Goal: Transaction & Acquisition: Purchase product/service

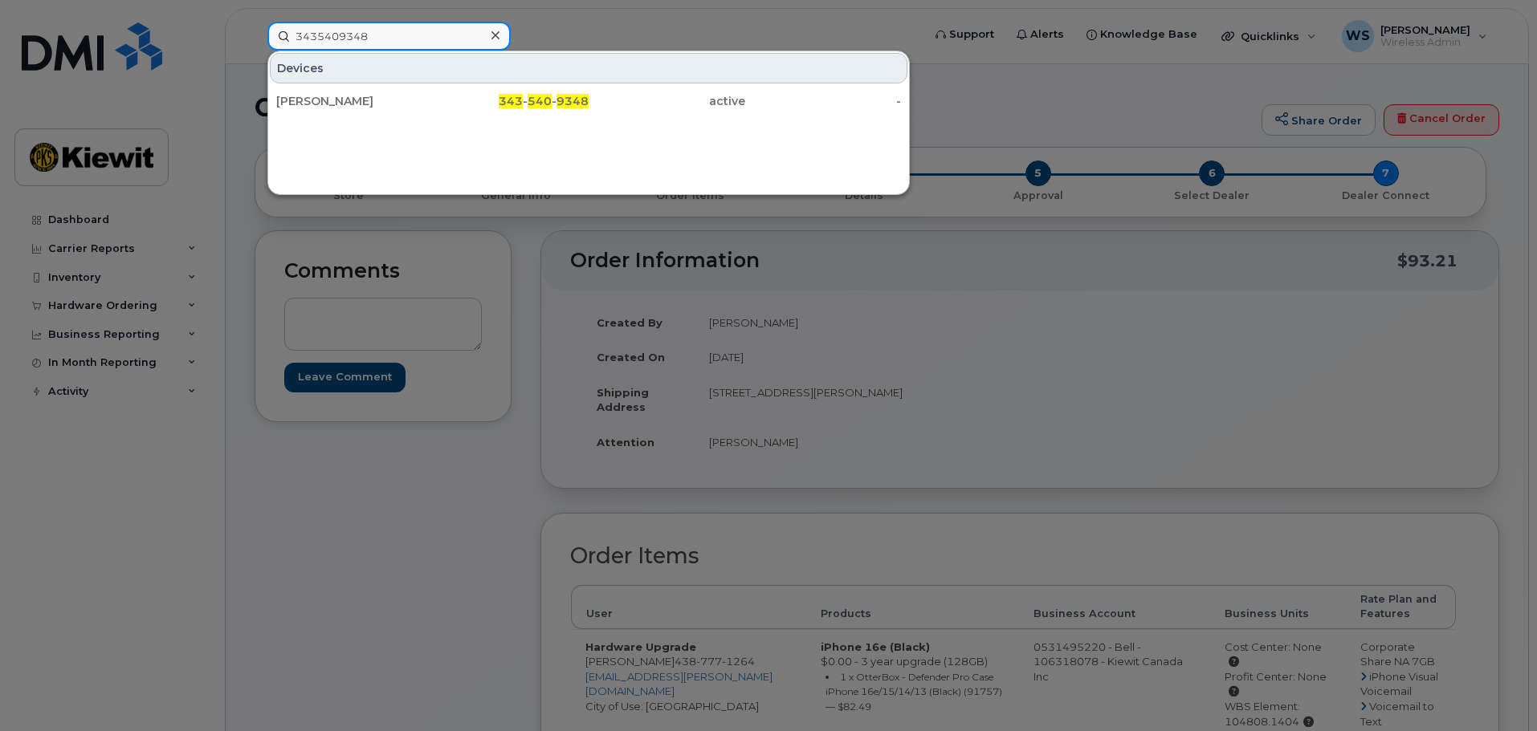
click at [369, 35] on input "3435409348" at bounding box center [388, 36] width 243 height 29
paste input "Zhongwei.Li"
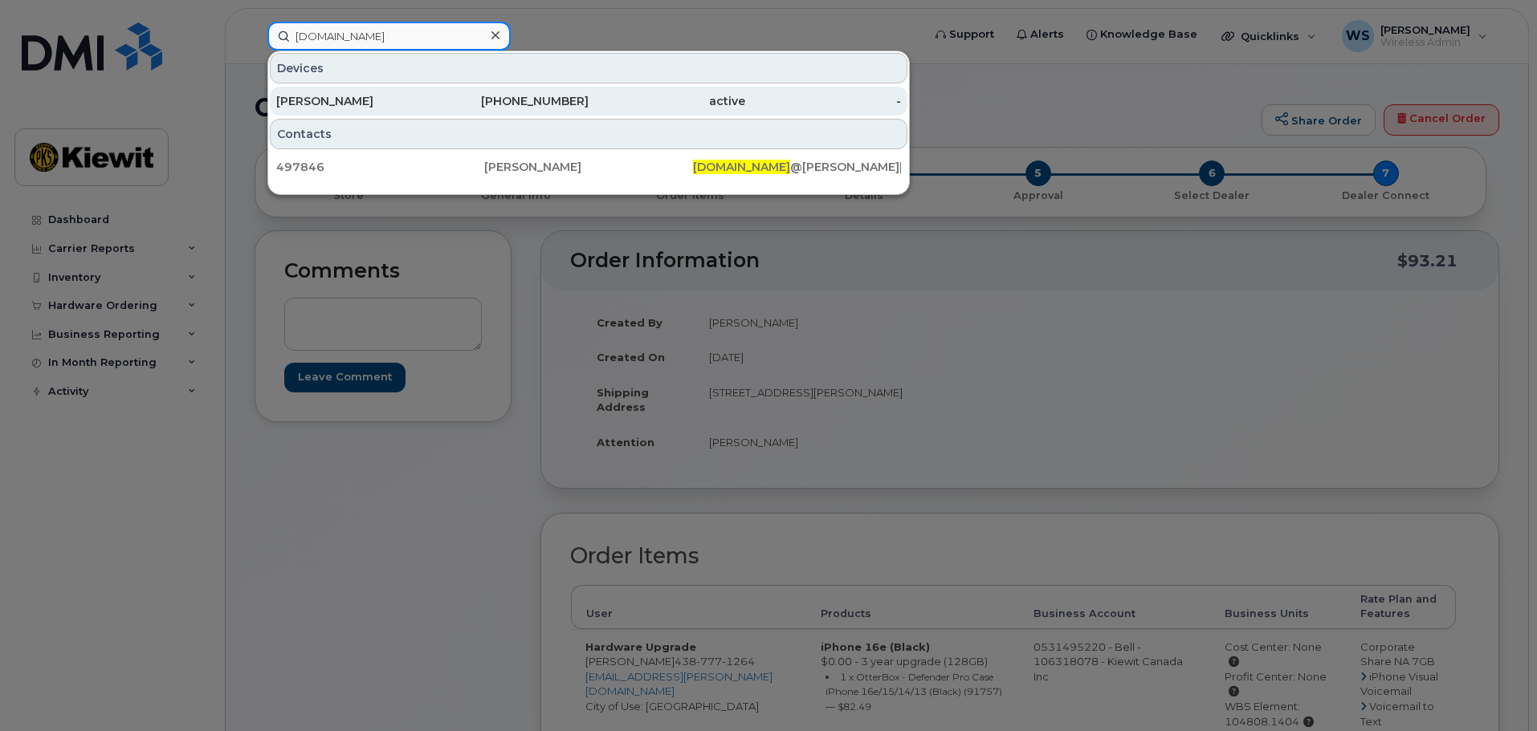
type input "Zhongwei.Li"
click at [420, 110] on div "[PERSON_NAME]" at bounding box center [354, 101] width 157 height 29
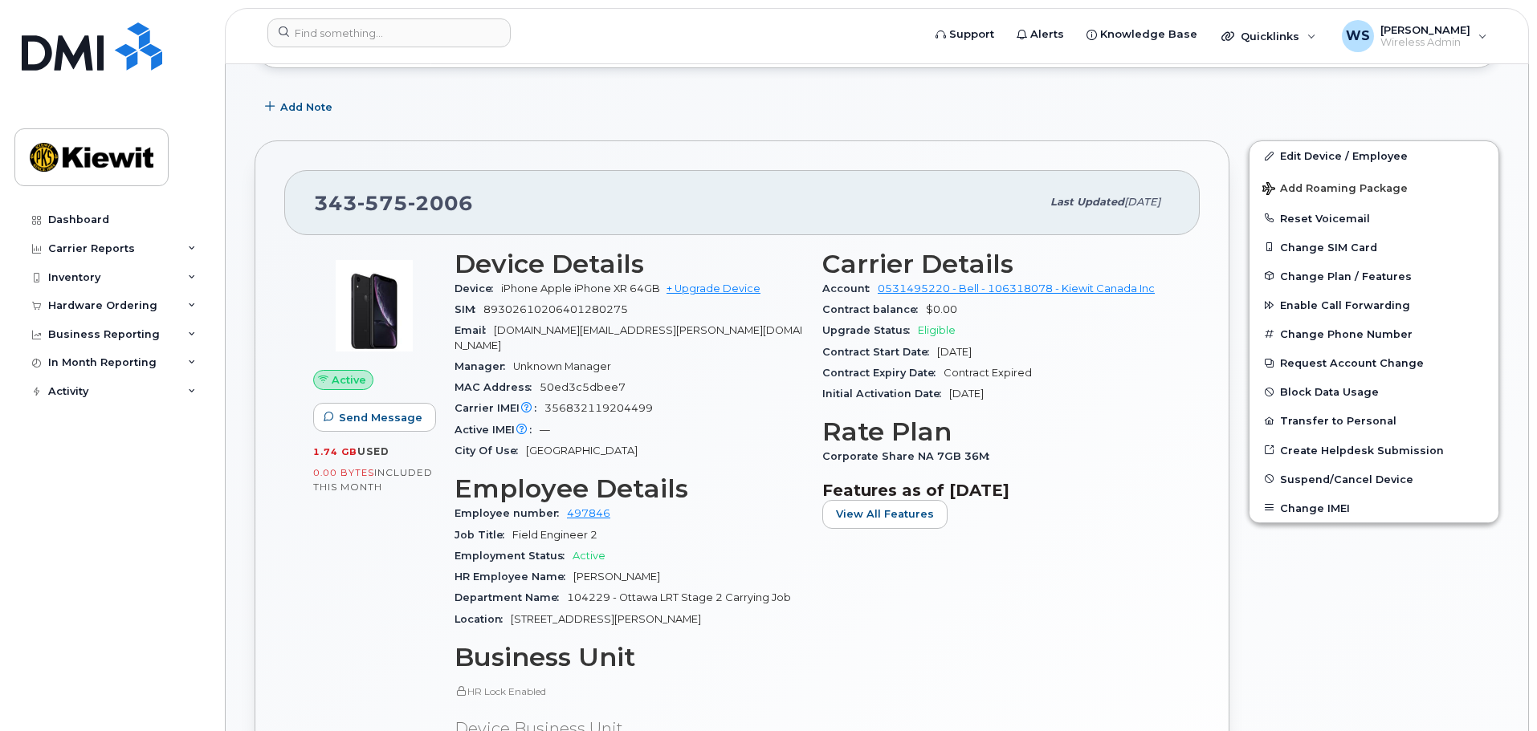
scroll to position [321, 0]
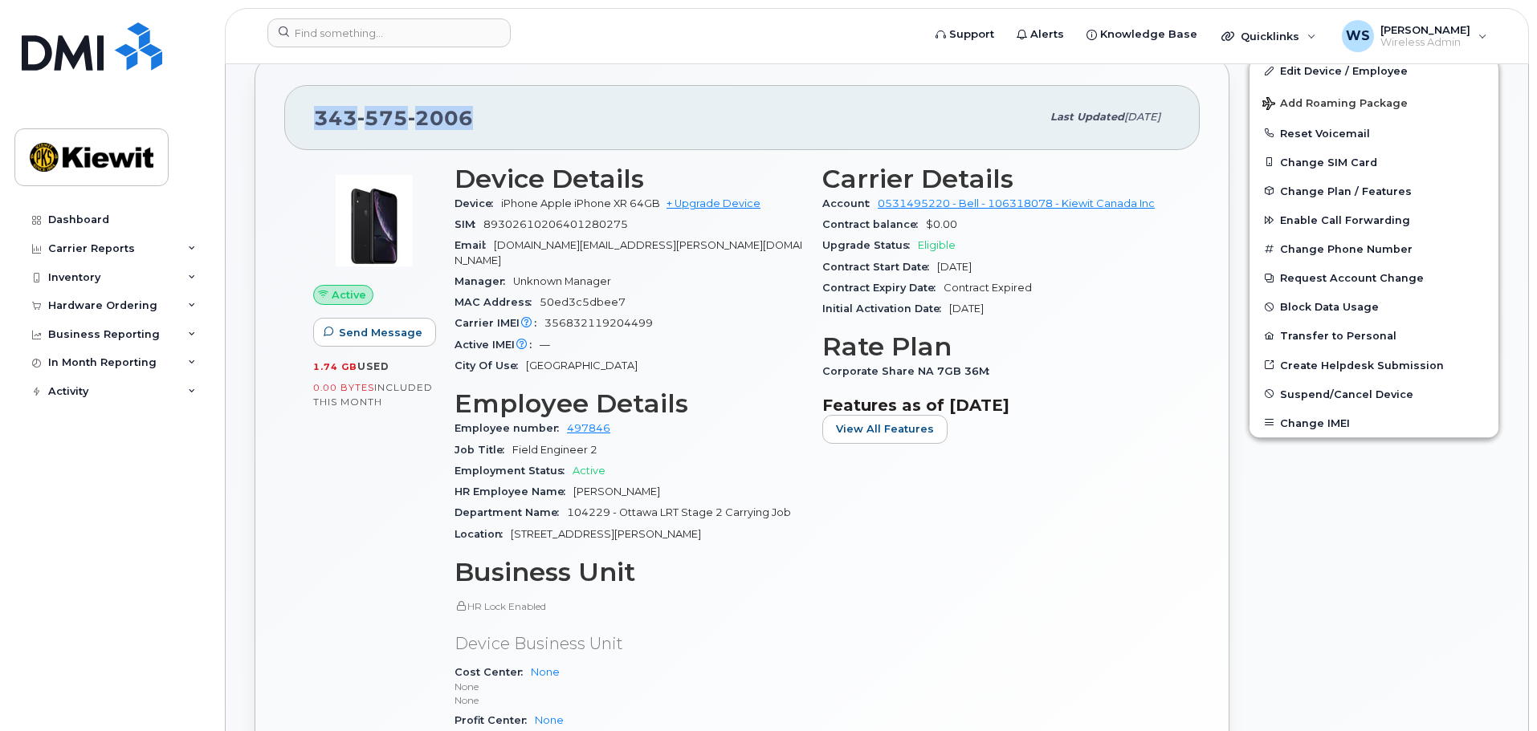
drag, startPoint x: 474, startPoint y: 119, endPoint x: 236, endPoint y: 142, distance: 238.8
click at [255, 136] on div "343 575 2006 Last updated Mar 25, 2025 Active Send Message 1.74 GB  used 0.00 B…" at bounding box center [741, 488] width 975 height 867
copy span "343 575 2006"
click at [709, 207] on link "+ Upgrade Device" at bounding box center [713, 203] width 94 height 12
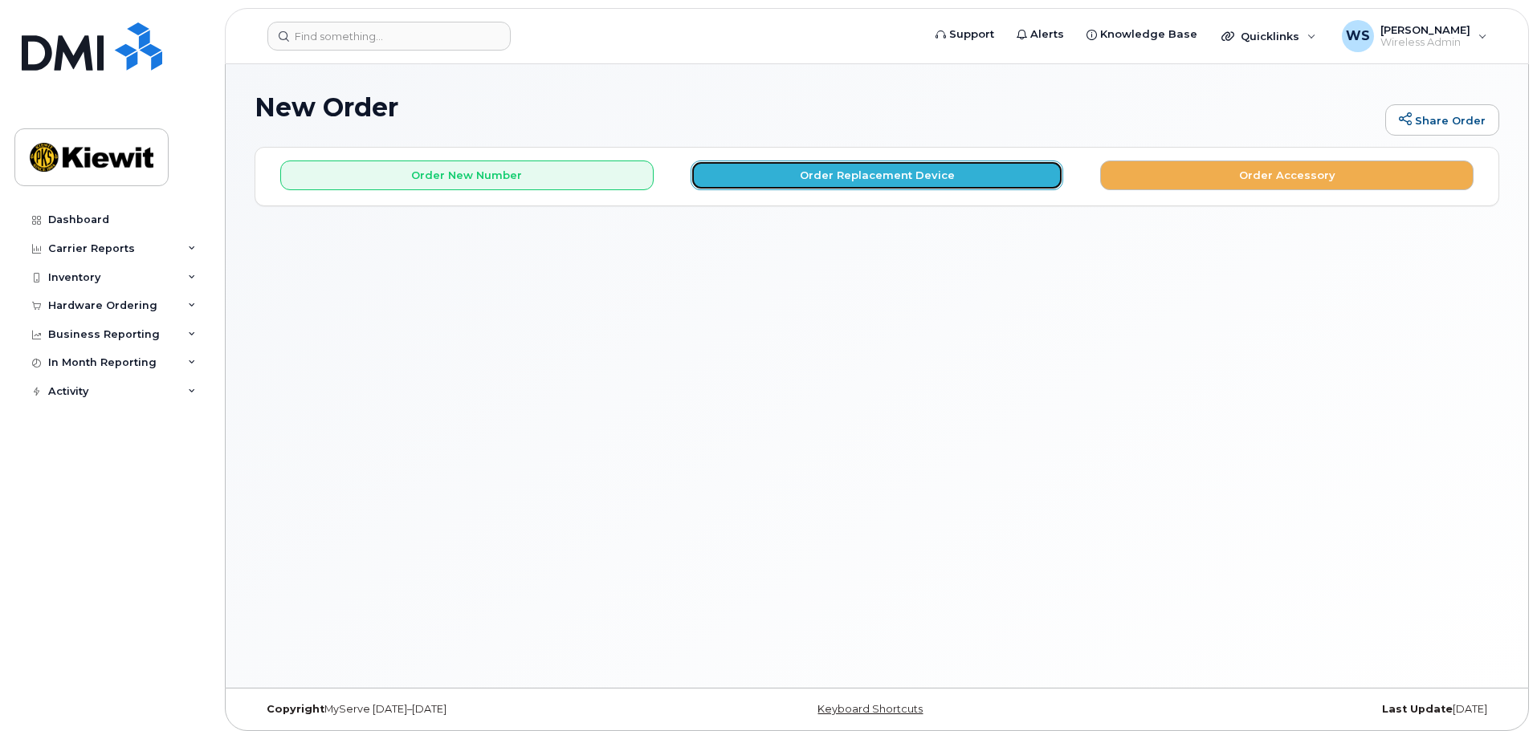
click at [776, 173] on button "Order Replacement Device" at bounding box center [876, 176] width 373 height 30
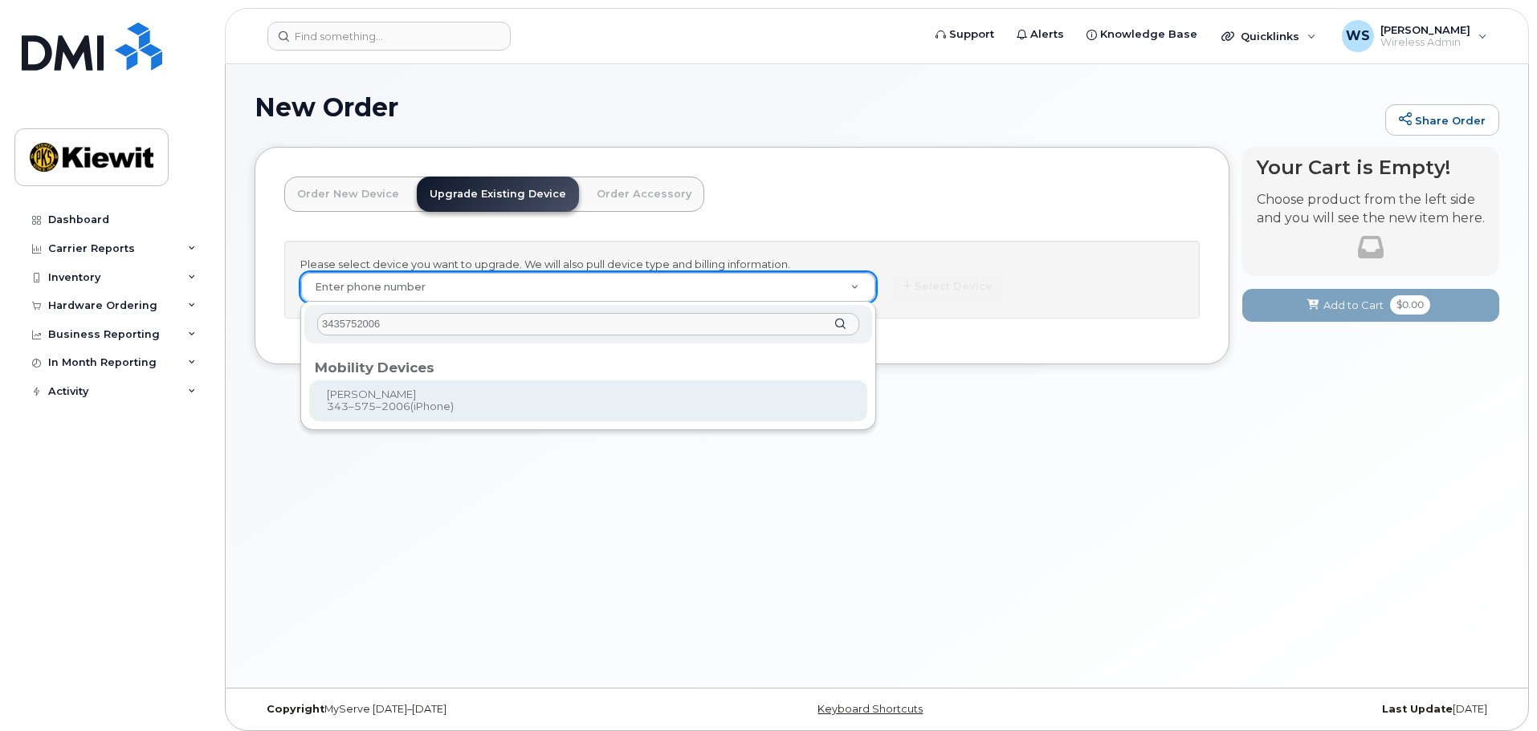
type input "3435752006"
type input "609185"
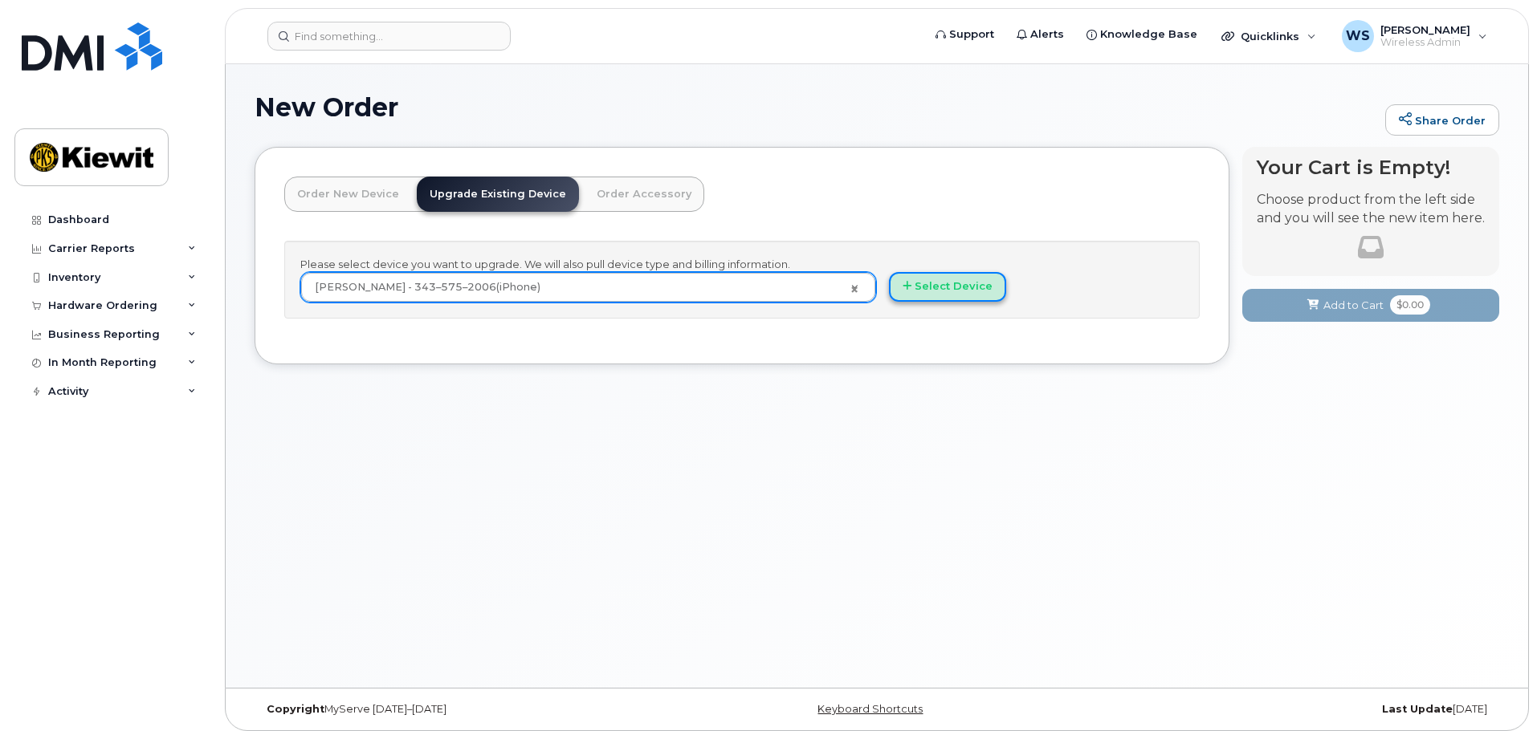
click at [969, 290] on button "Select Device" at bounding box center [947, 287] width 117 height 30
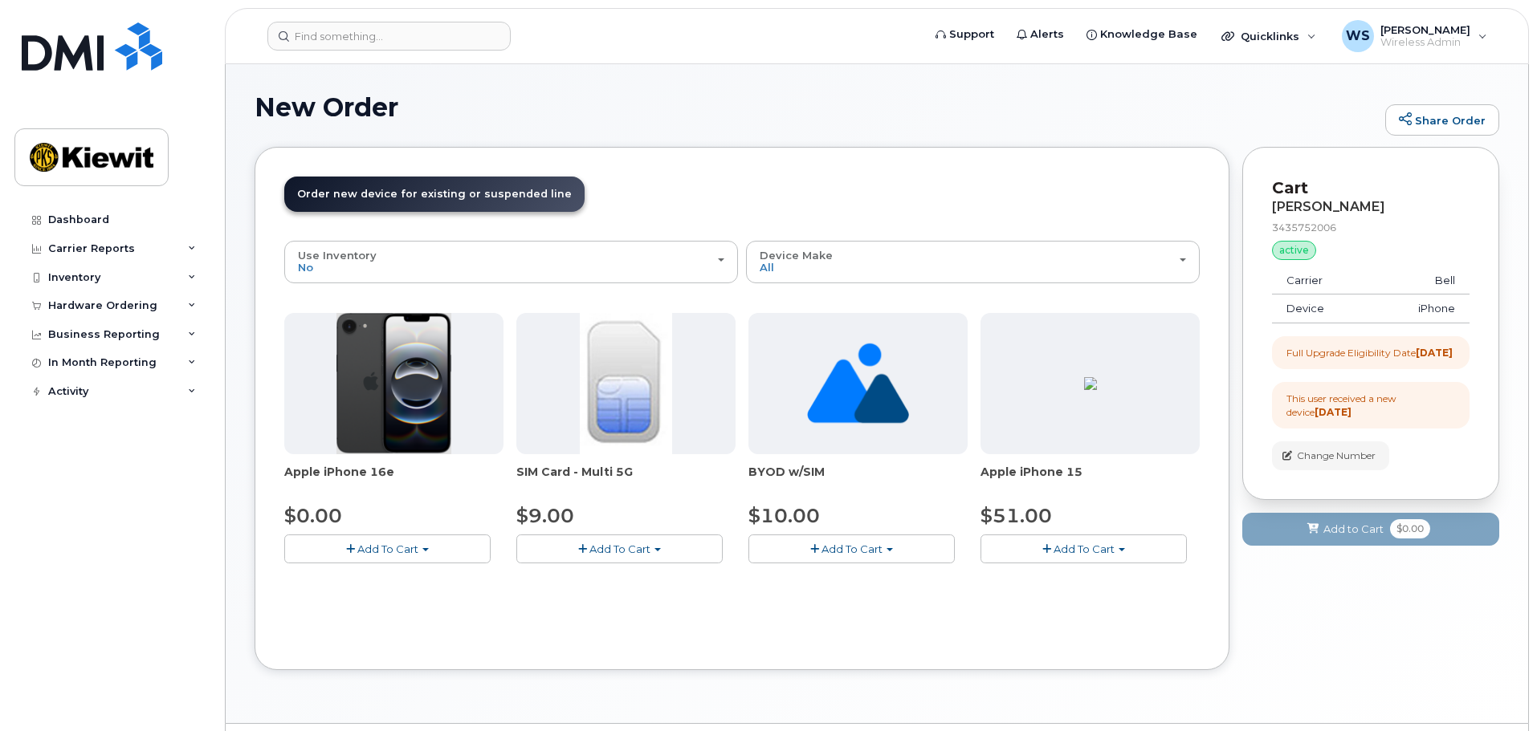
click at [376, 543] on span "Add To Cart" at bounding box center [387, 549] width 61 height 13
click at [392, 588] on link "$0.00 - 3 year upgrade (128GB)" at bounding box center [387, 579] width 199 height 20
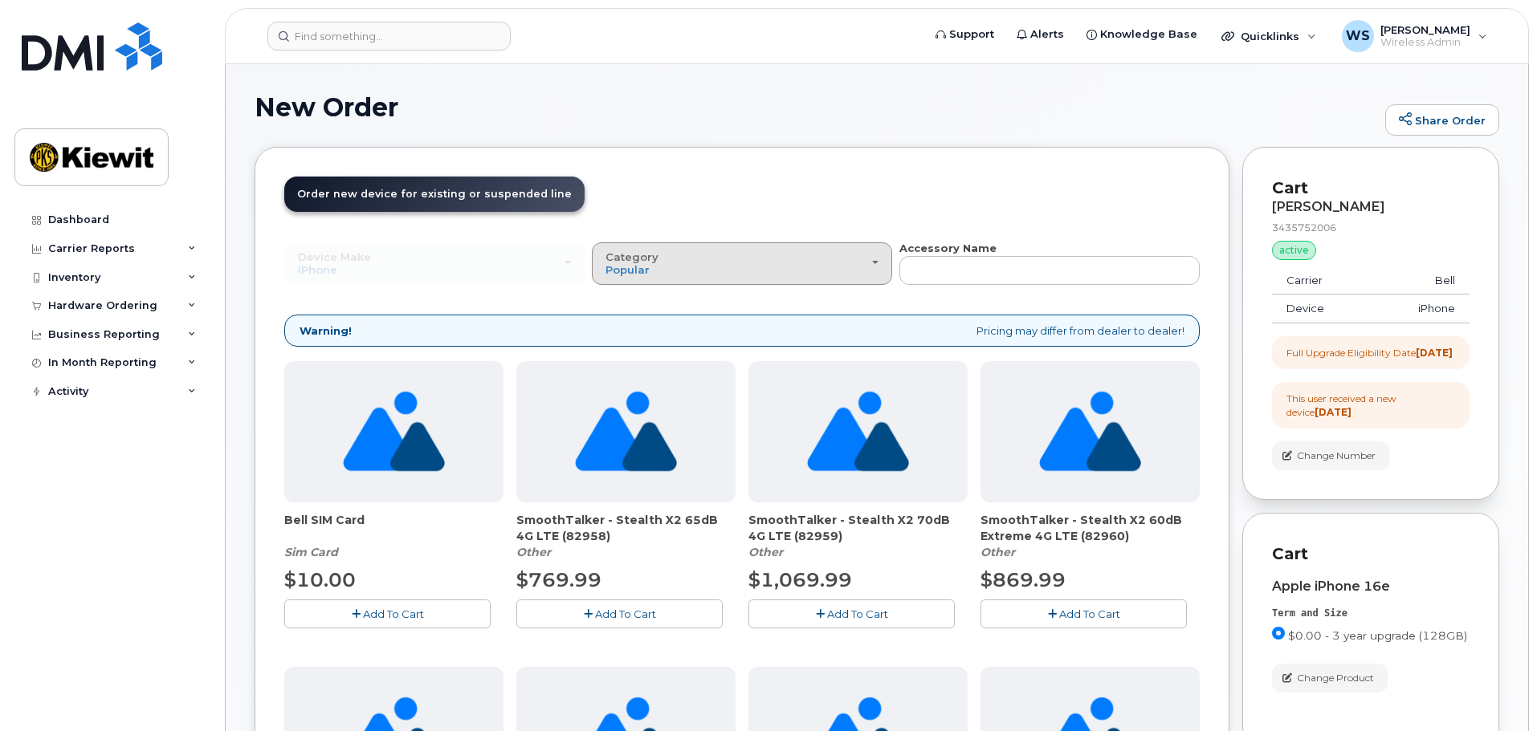
click at [795, 251] on div "Category Popular" at bounding box center [741, 263] width 273 height 25
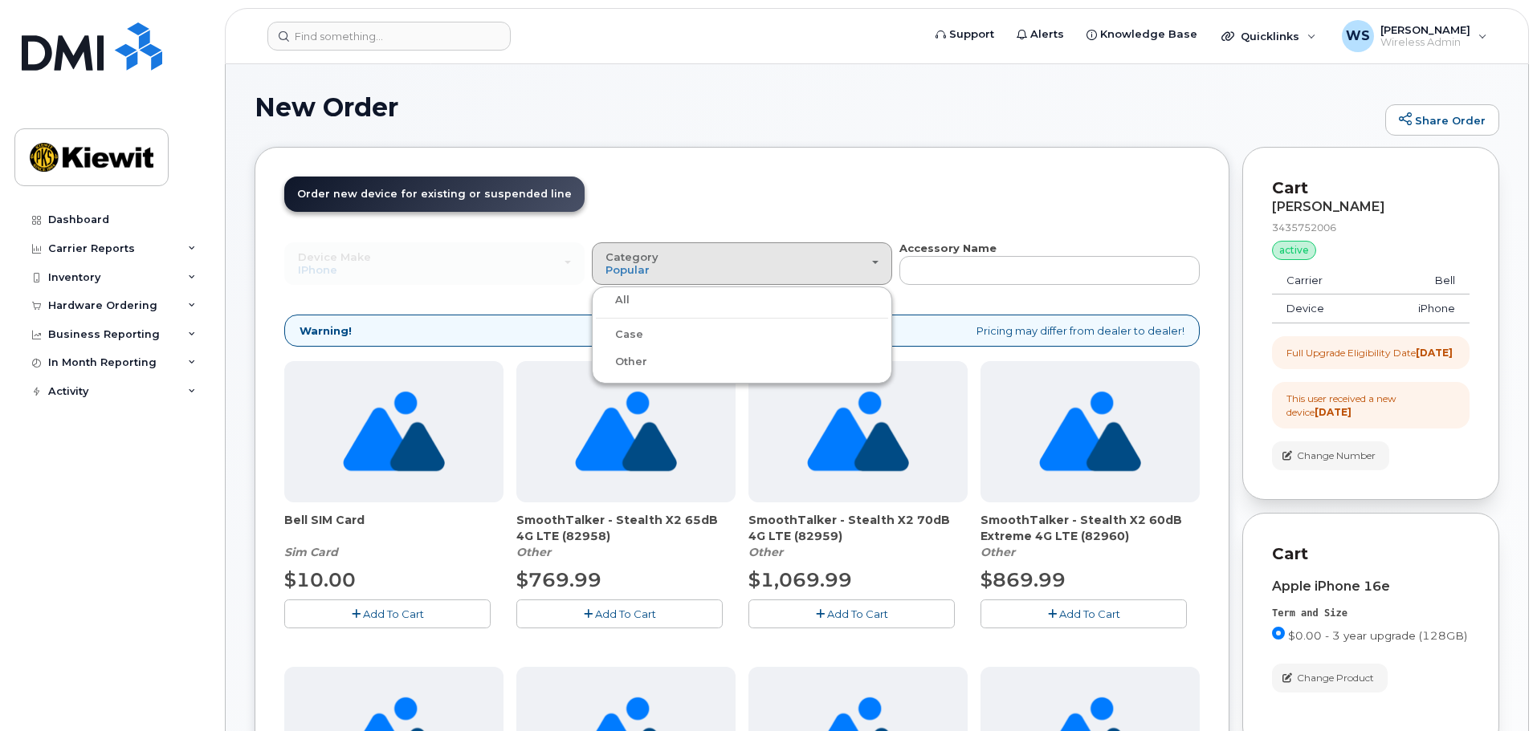
click at [682, 339] on div "Case" at bounding box center [742, 334] width 292 height 19
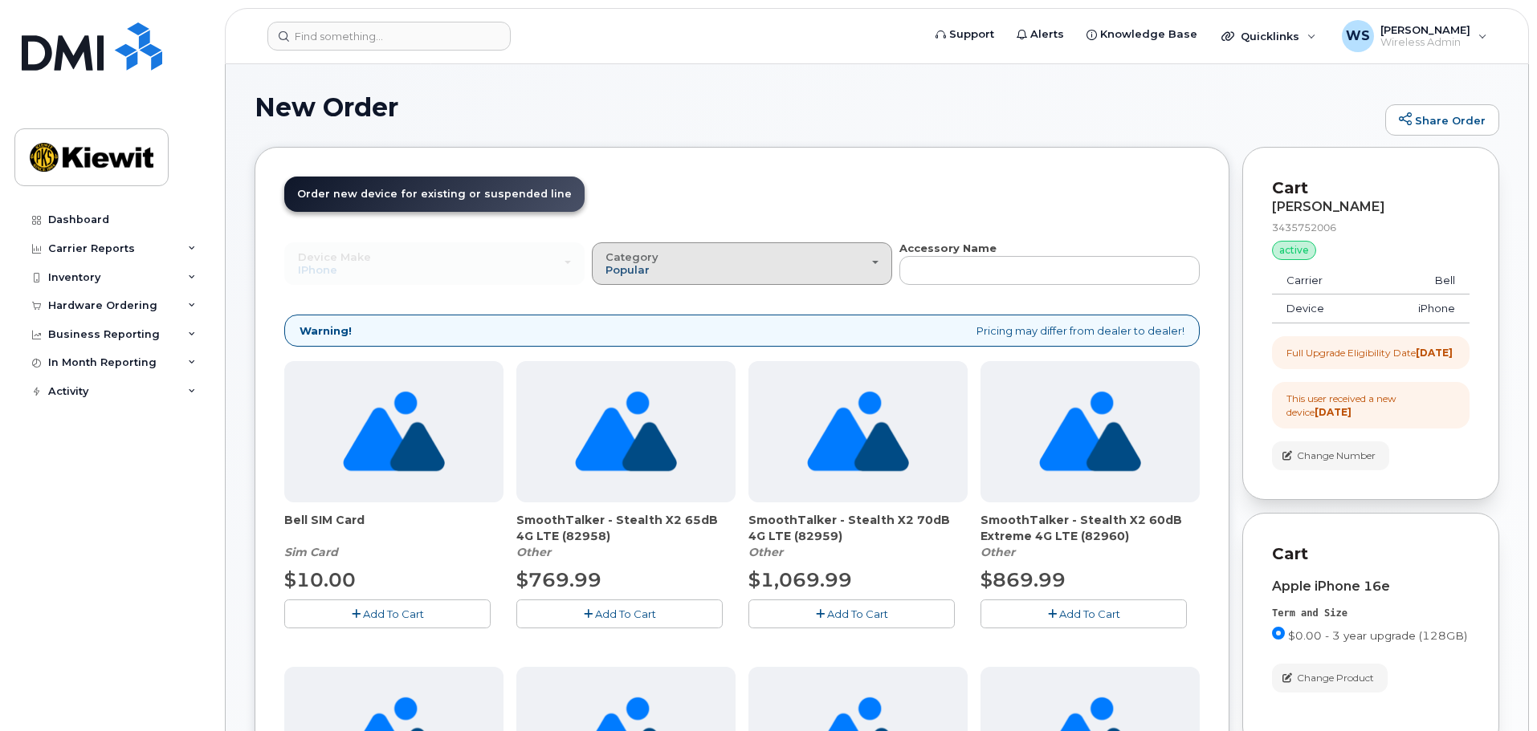
drag, startPoint x: 642, startPoint y: 246, endPoint x: 613, endPoint y: 268, distance: 37.3
click at [639, 250] on button "Category Popular" at bounding box center [742, 263] width 300 height 42
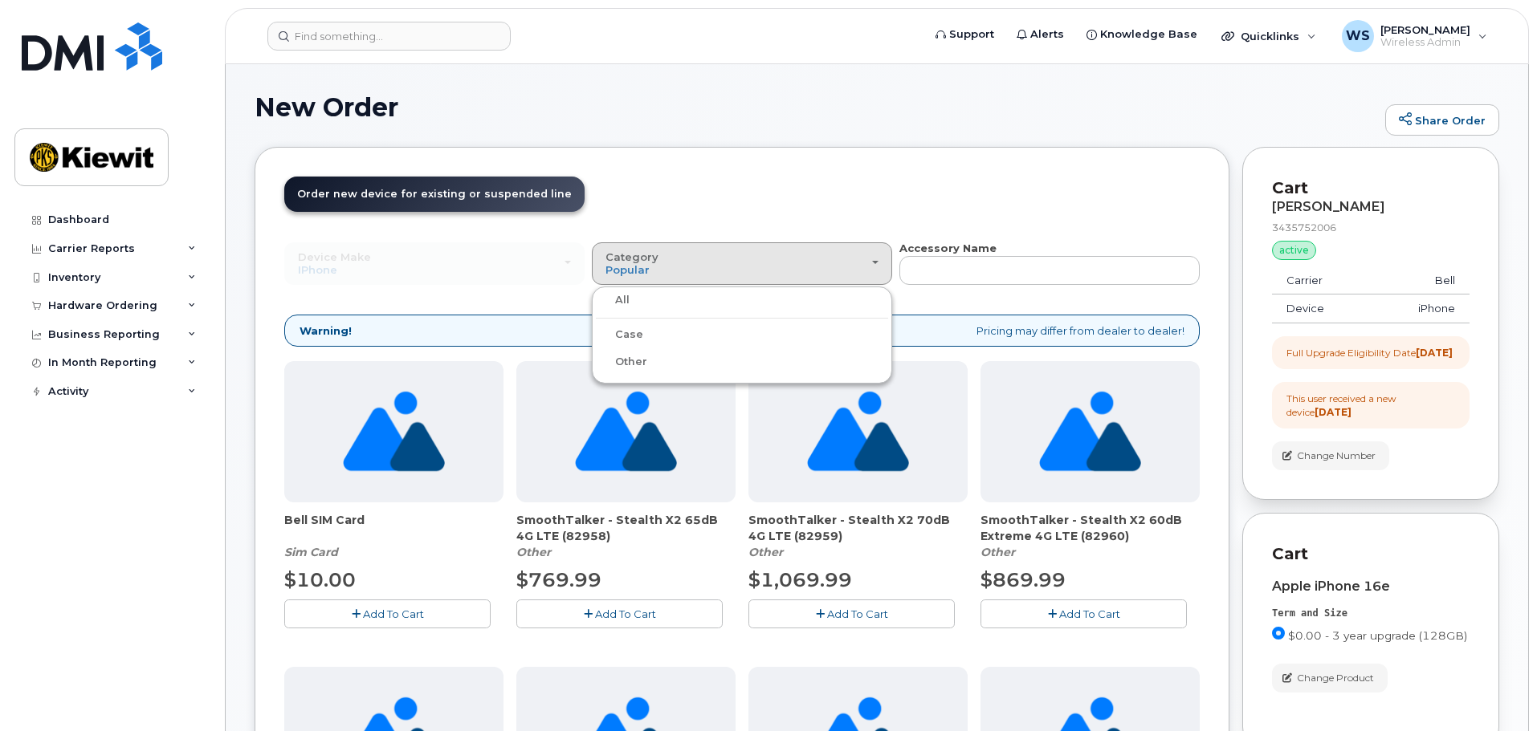
drag, startPoint x: 634, startPoint y: 340, endPoint x: 646, endPoint y: 338, distance: 12.3
click at [636, 340] on label "Case" at bounding box center [619, 334] width 47 height 19
click at [0, 0] on input "Case" at bounding box center [0, 0] width 0 height 0
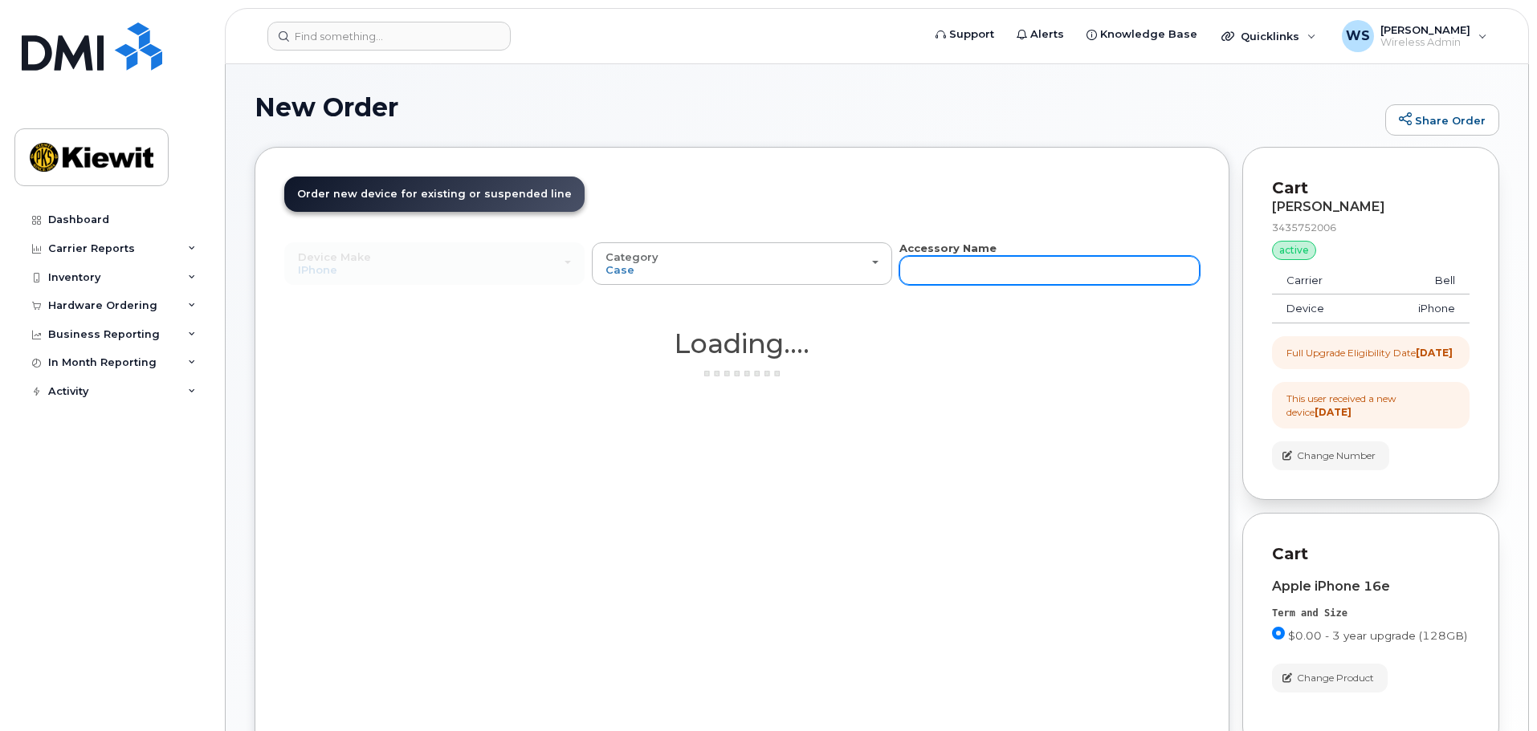
drag, startPoint x: 960, startPoint y: 252, endPoint x: 964, endPoint y: 260, distance: 9.0
click at [960, 253] on strong "Accessory Name" at bounding box center [947, 248] width 97 height 13
click at [964, 260] on input "text" at bounding box center [1049, 270] width 300 height 29
type input "otterbox"
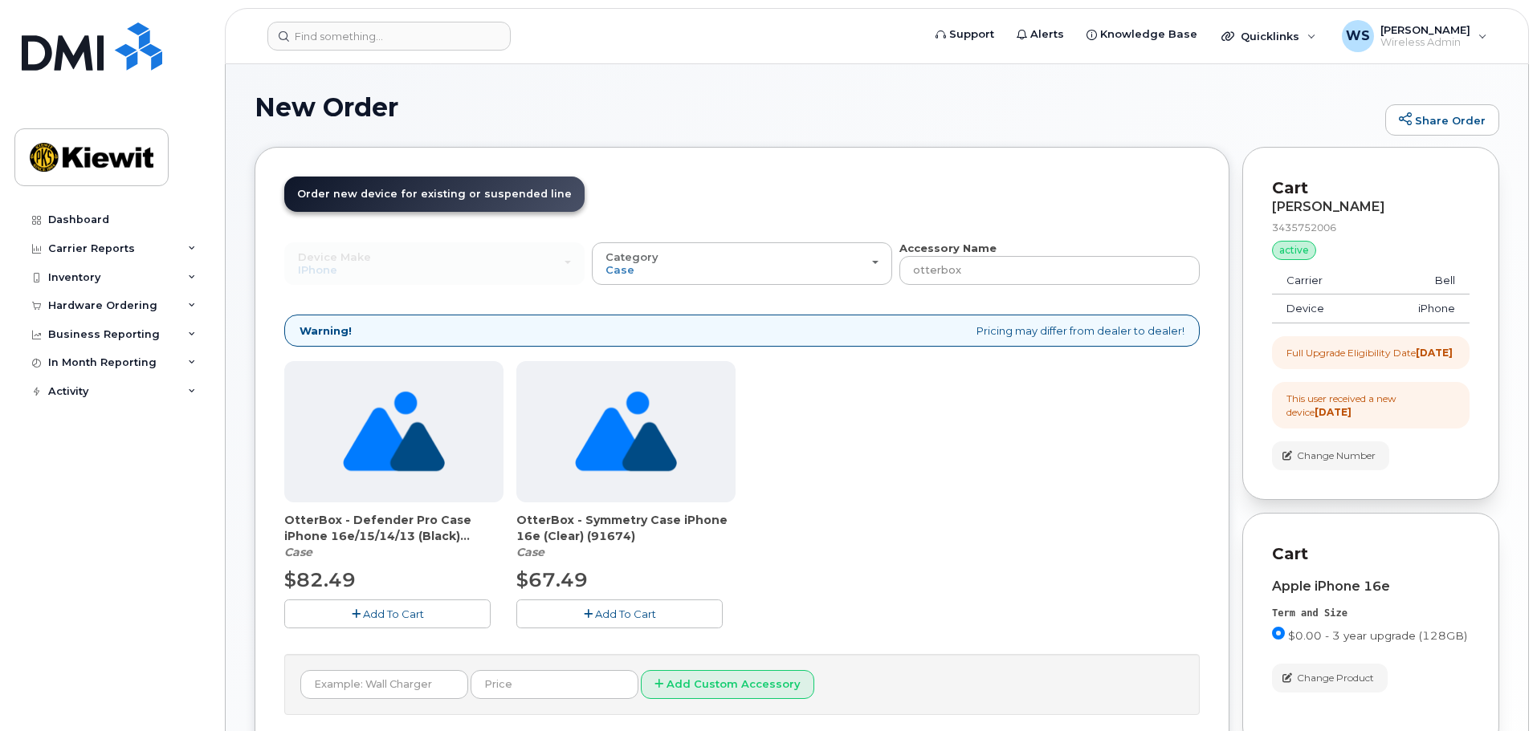
click at [348, 613] on button "Add To Cart" at bounding box center [387, 614] width 206 height 28
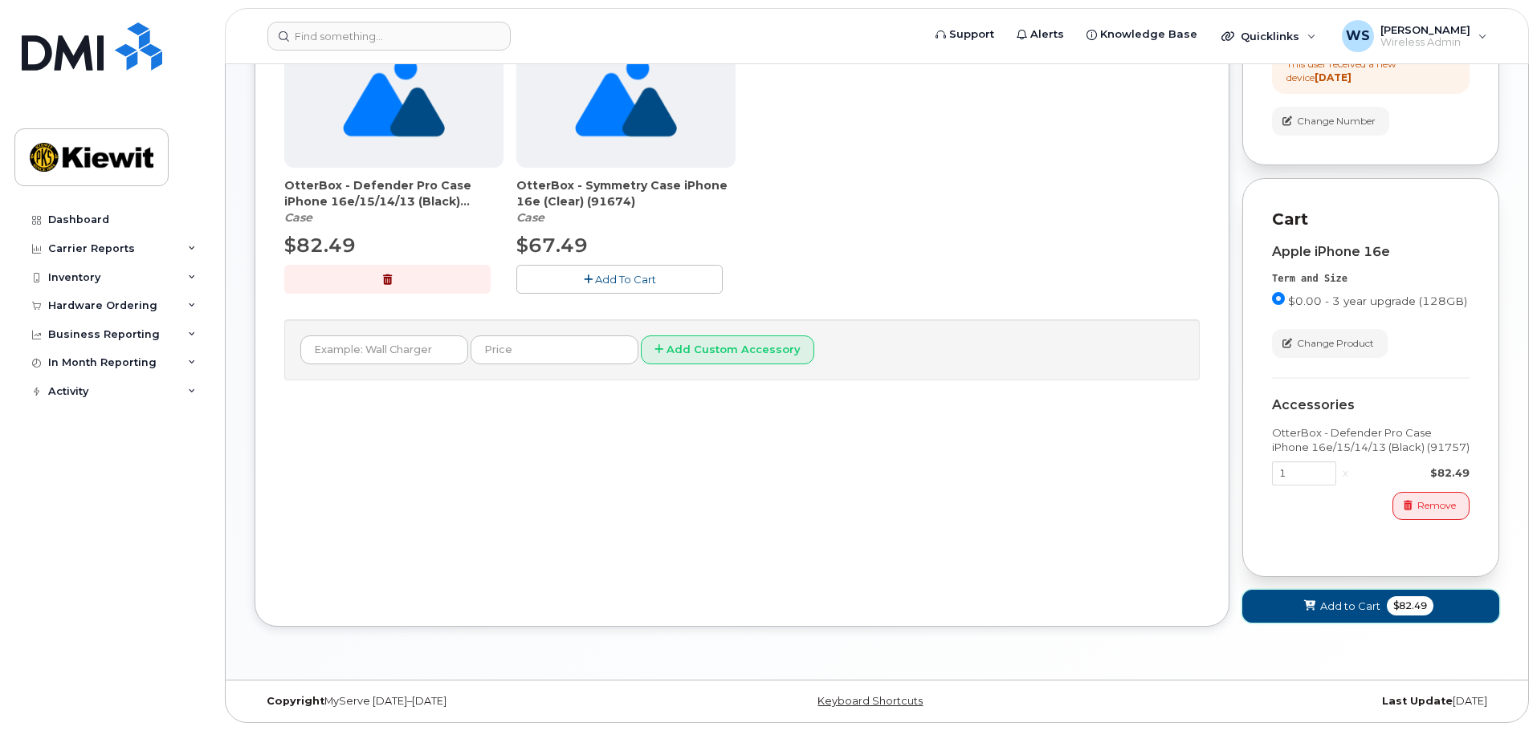
click at [1371, 594] on button "Add to Cart $82.49" at bounding box center [1370, 606] width 257 height 33
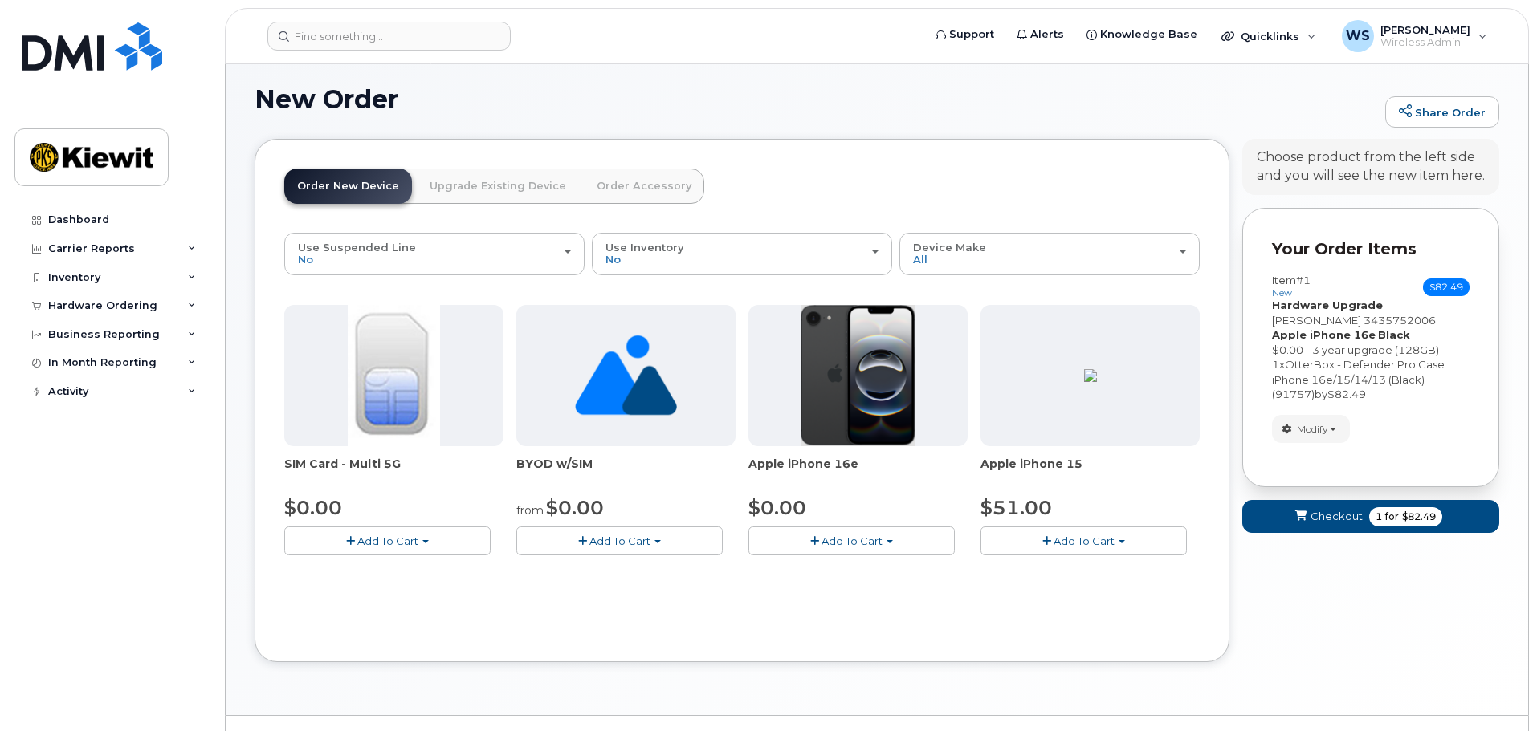
scroll to position [43, 0]
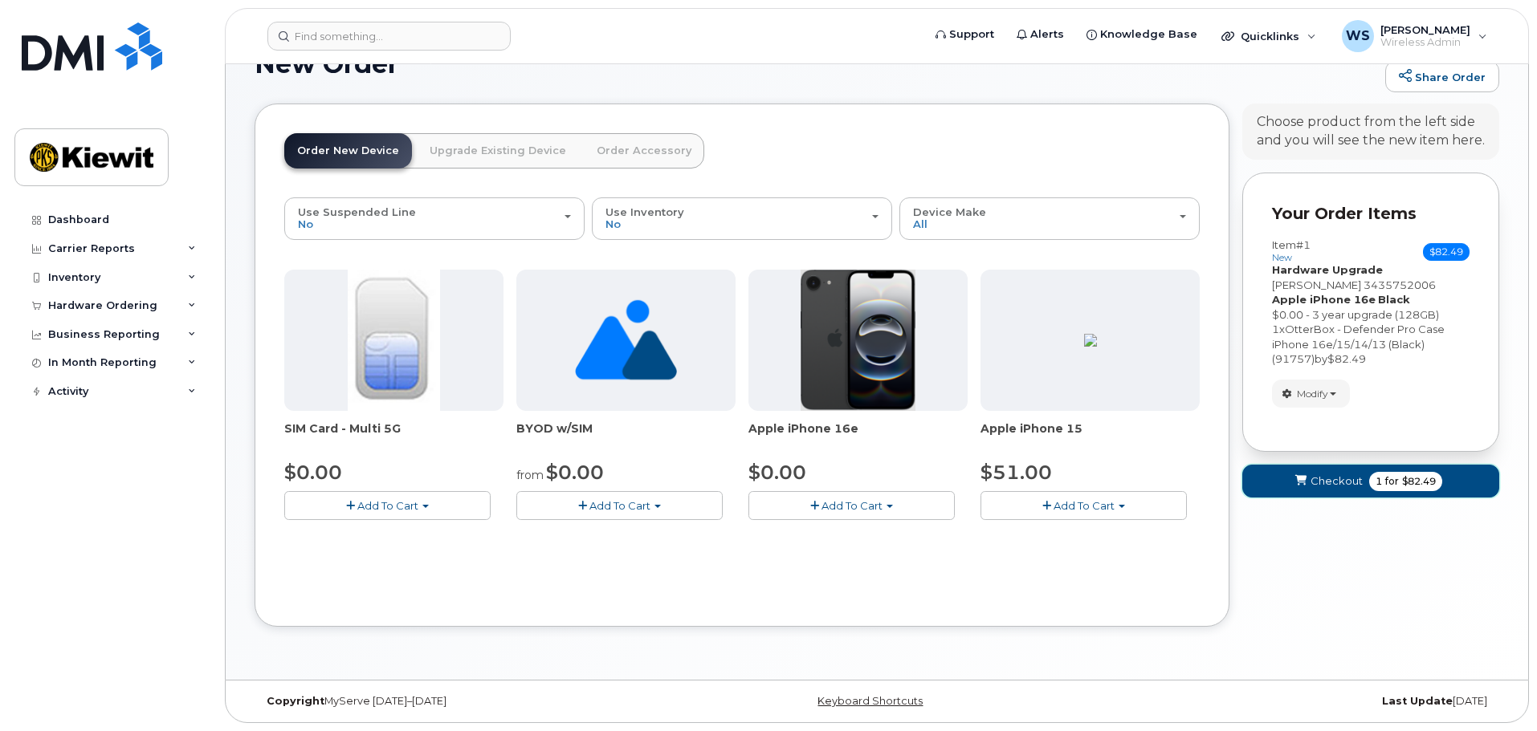
click at [1333, 491] on button "Checkout 1 for $82.49" at bounding box center [1370, 481] width 257 height 33
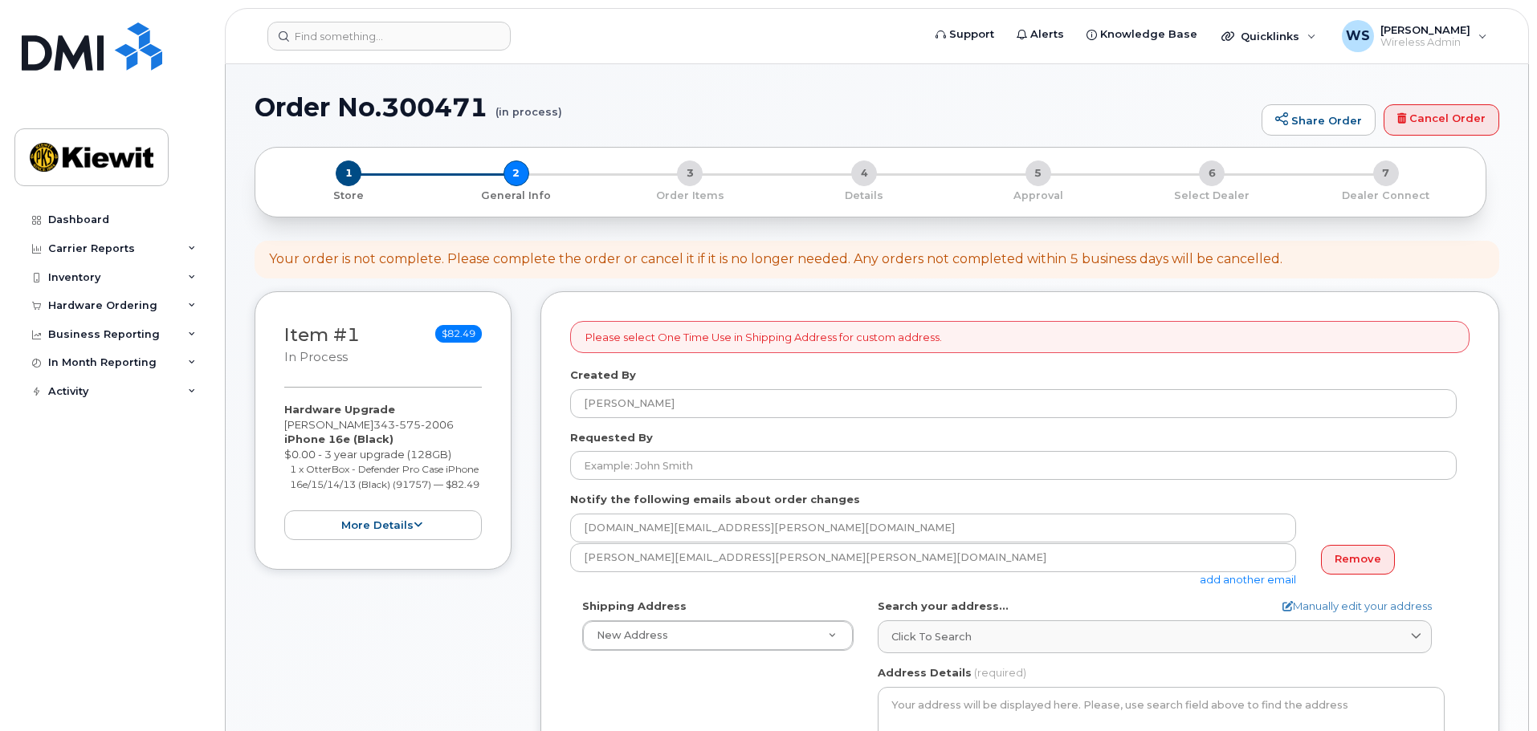
select select
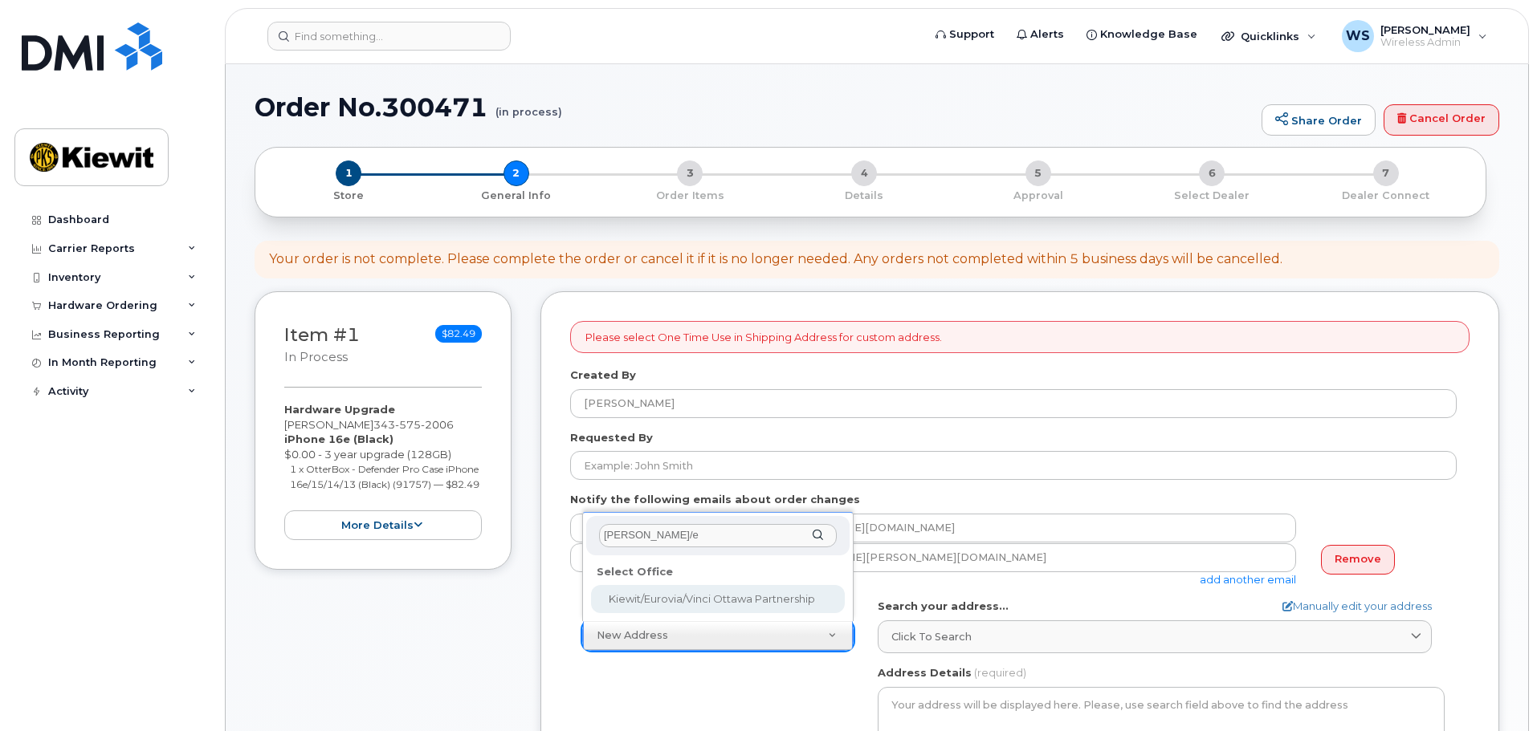
type input "kiewit/e"
select select
type textarea "2440 Don Reid Dr Ottawa Ontario K1H 1E1"
type input "[PERSON_NAME]"
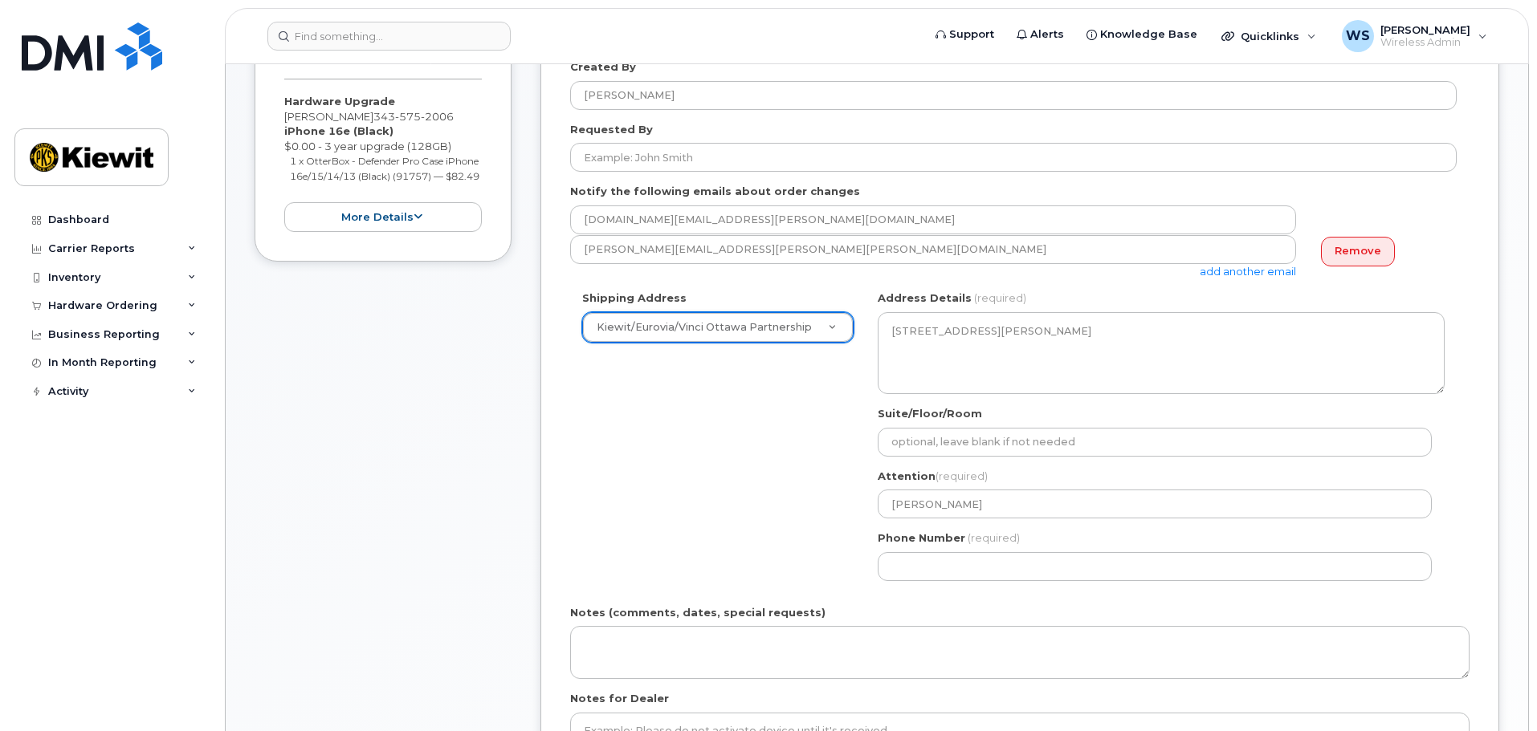
scroll to position [321, 0]
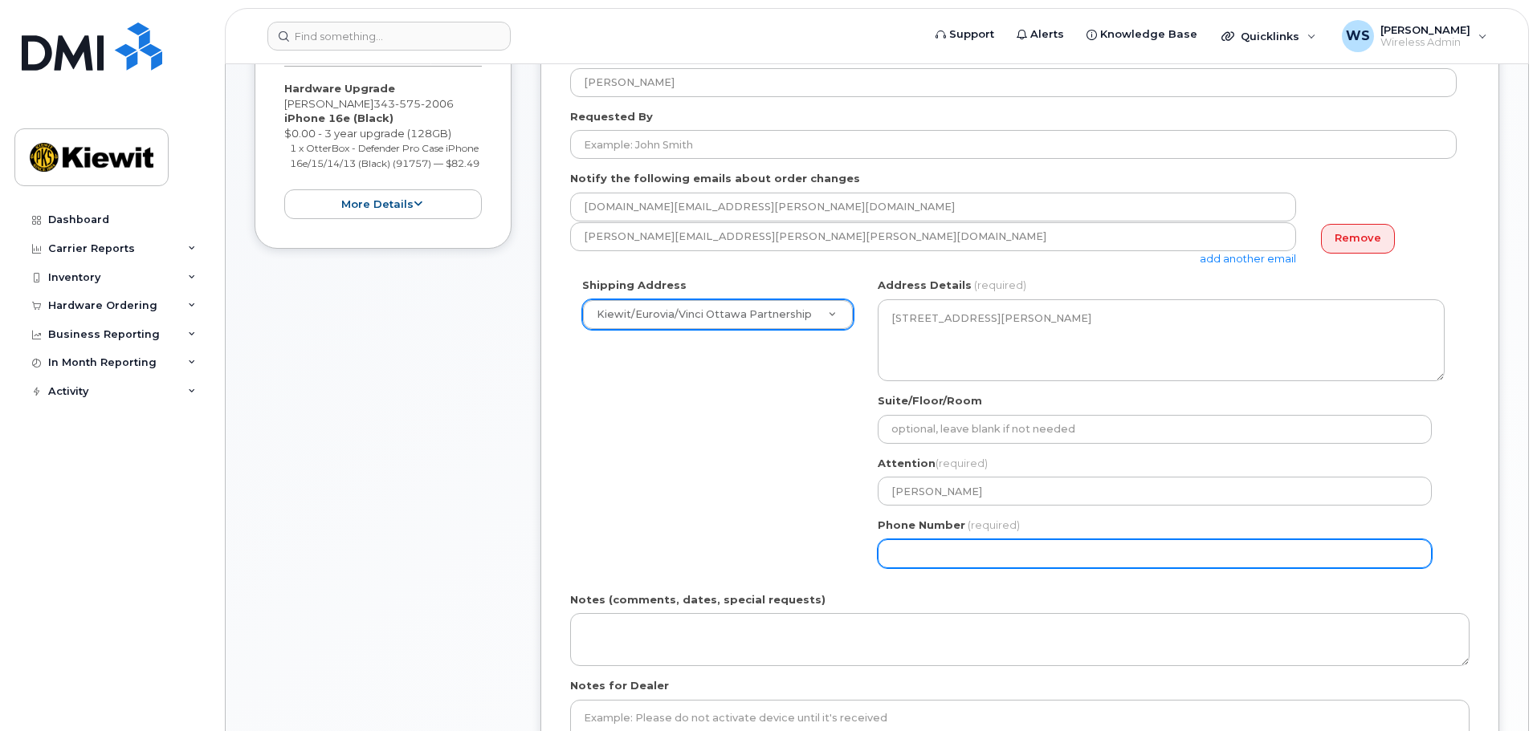
click at [918, 555] on input "Phone Number" at bounding box center [1154, 553] width 554 height 29
select select
type input "613298981"
select select
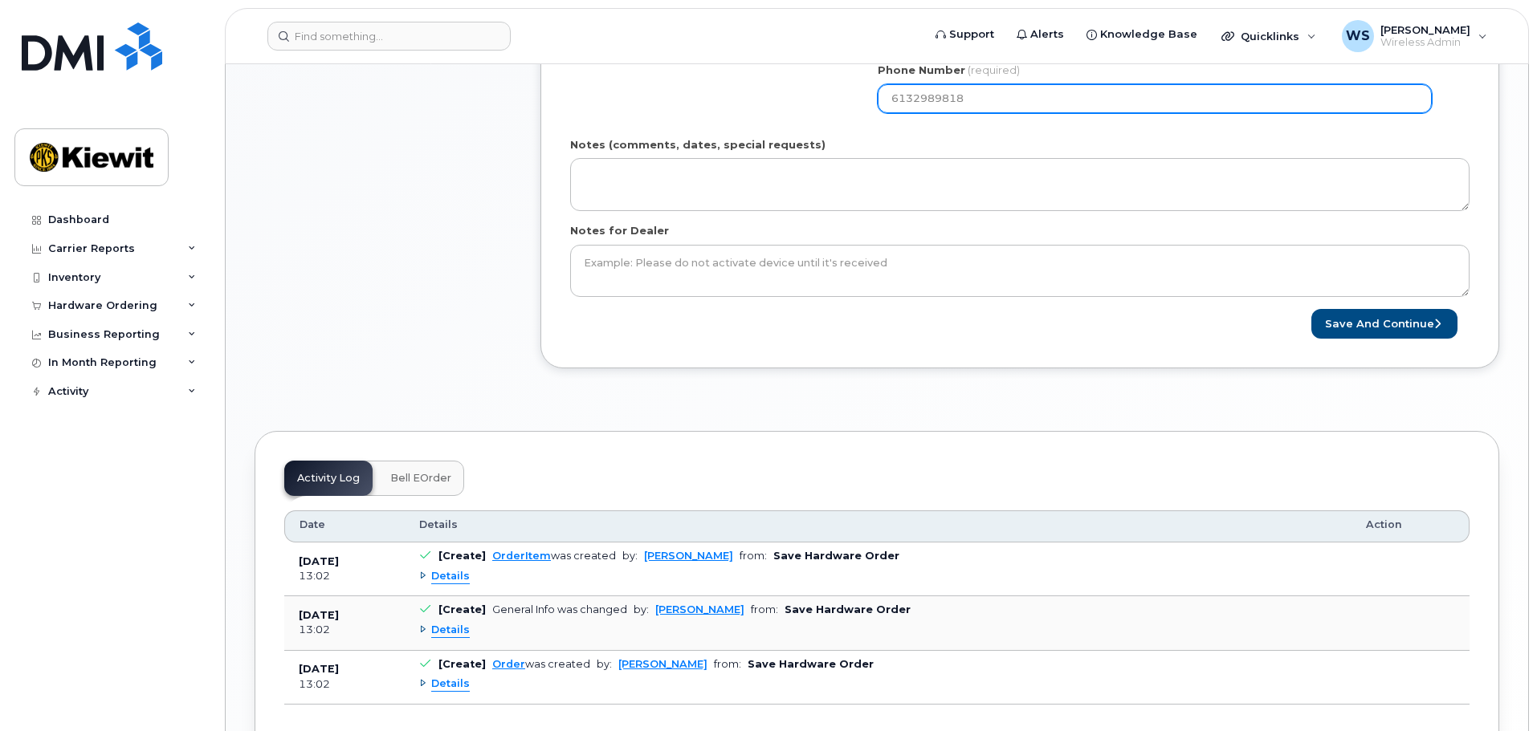
scroll to position [803, 0]
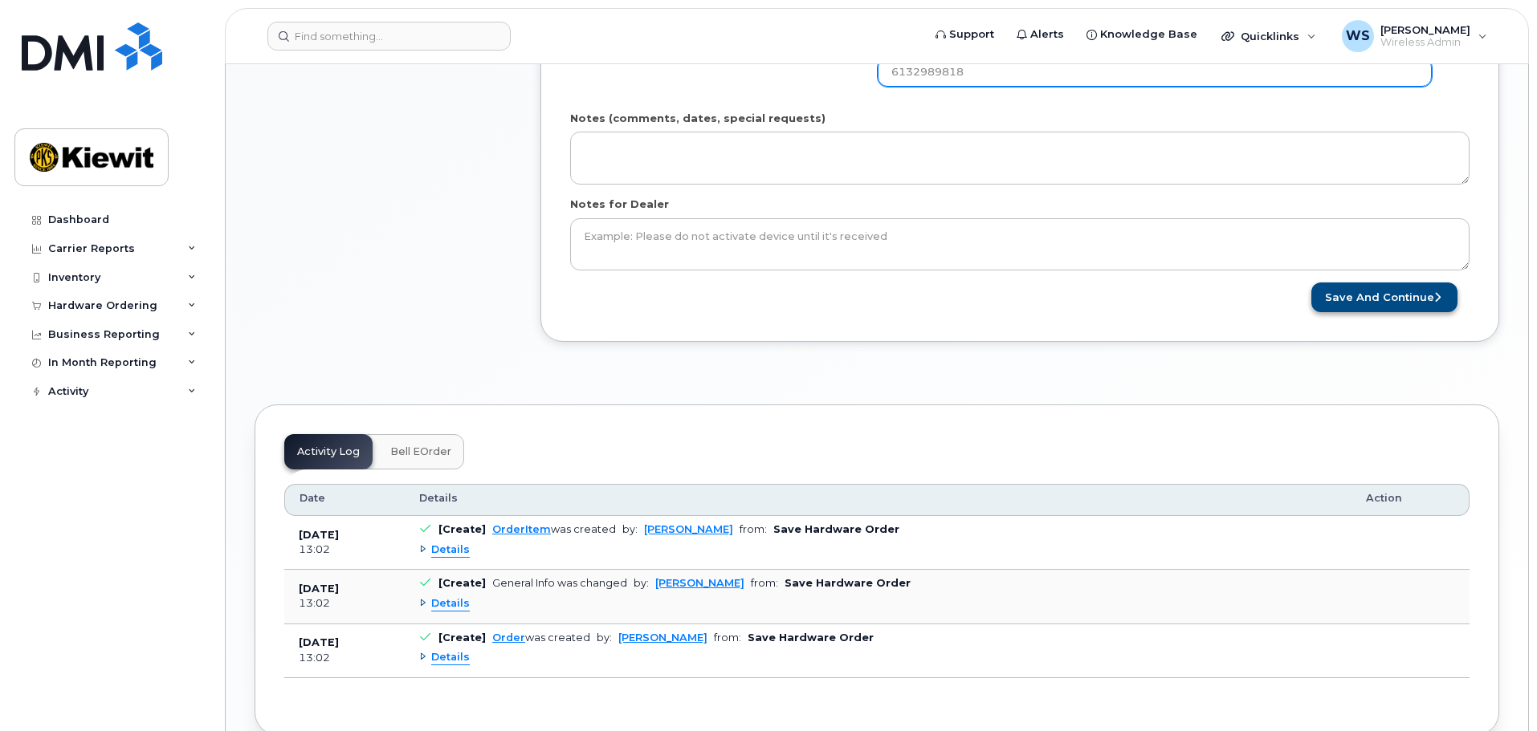
type input "6132989818"
click at [1393, 289] on button "Save and Continue" at bounding box center [1384, 298] width 146 height 30
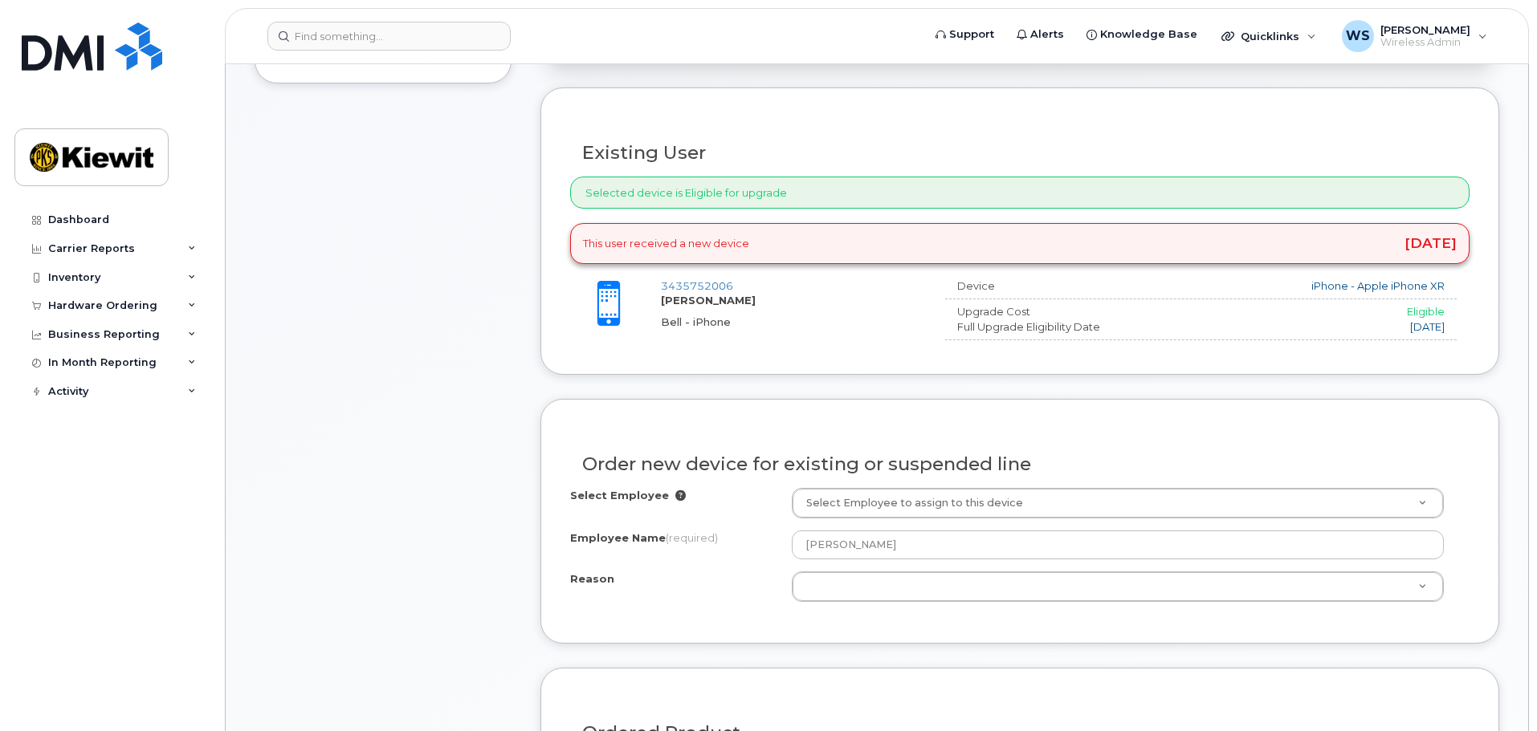
scroll to position [562, 0]
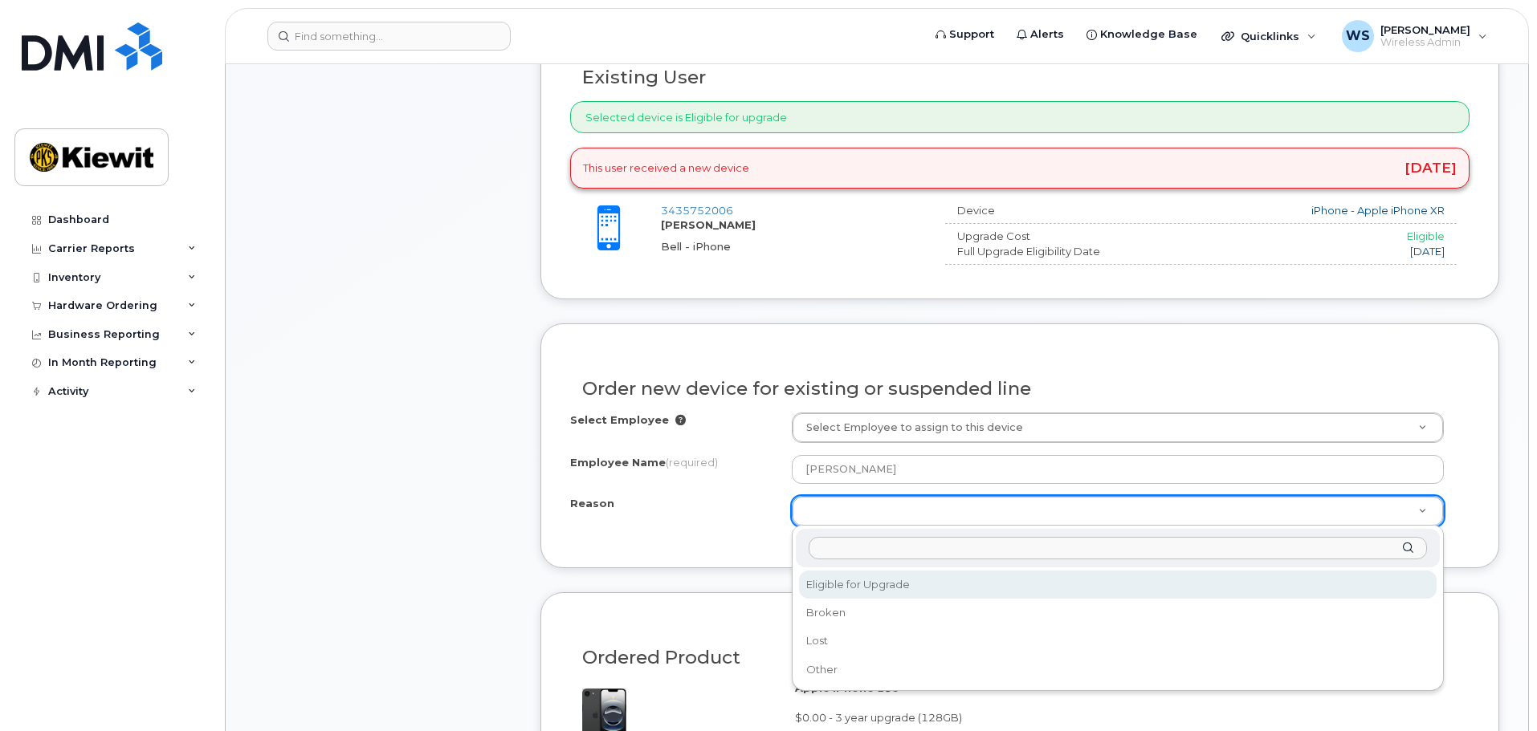
drag, startPoint x: 969, startPoint y: 512, endPoint x: 964, endPoint y: 538, distance: 26.1
select select "eligible_for_upgrade"
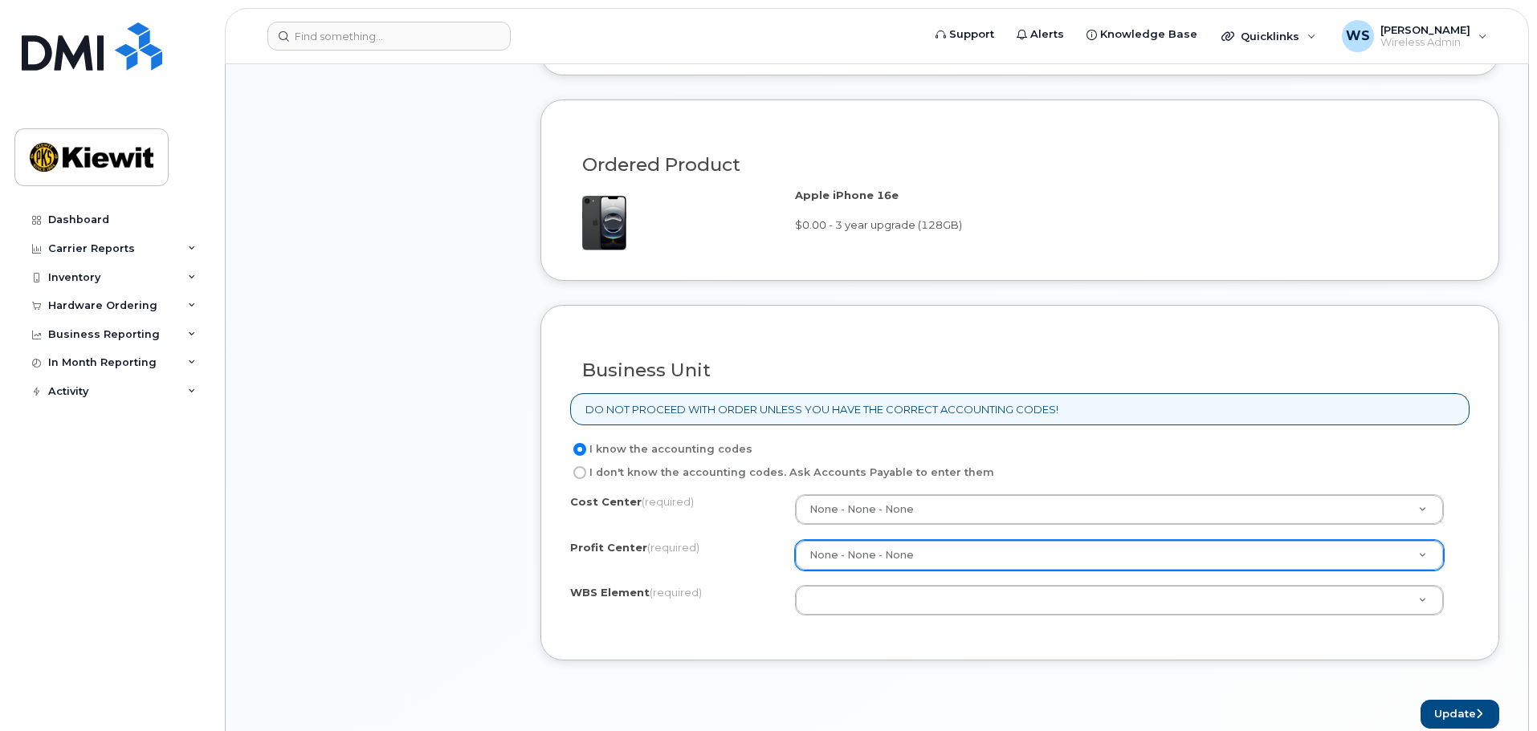
scroll to position [1124, 0]
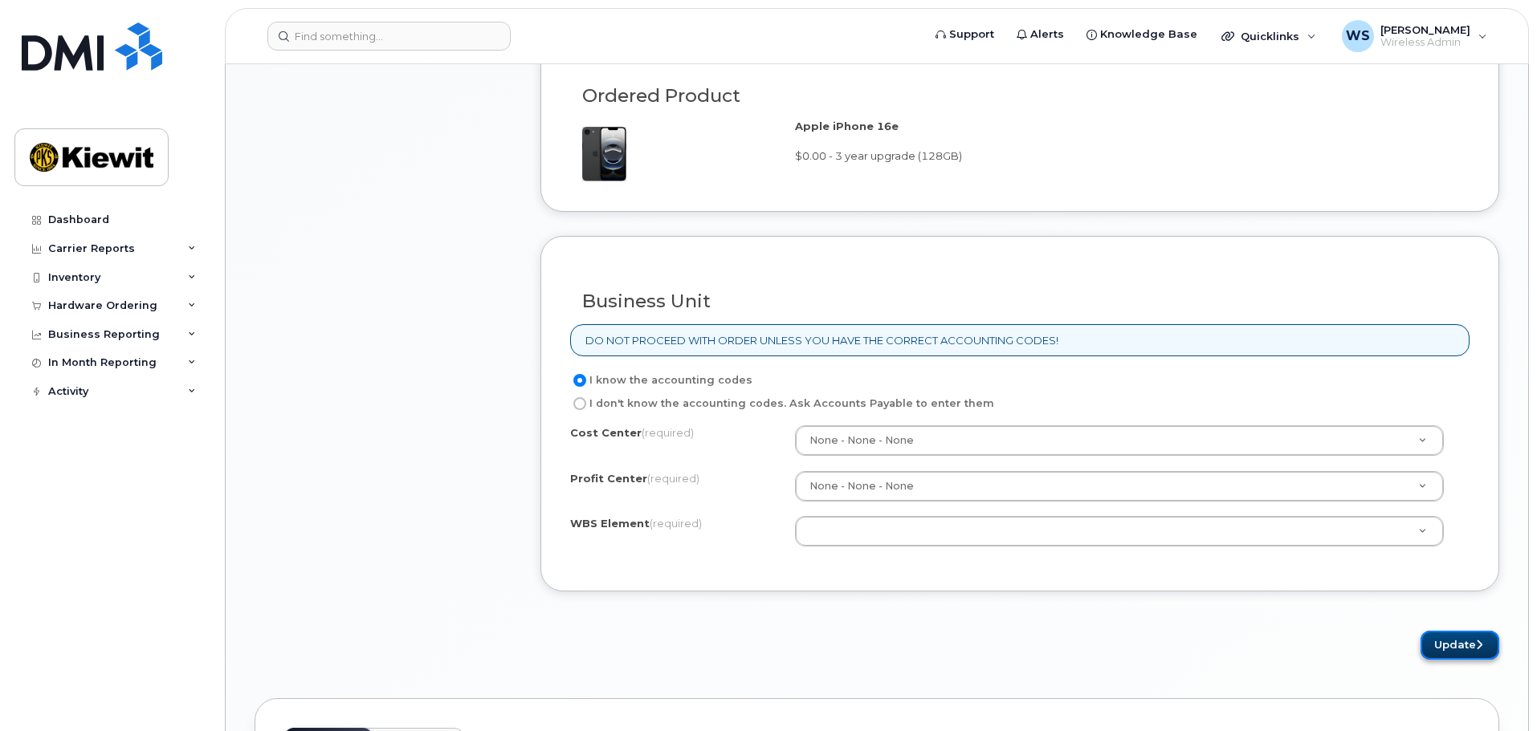
click at [1473, 652] on button "Update" at bounding box center [1459, 646] width 79 height 30
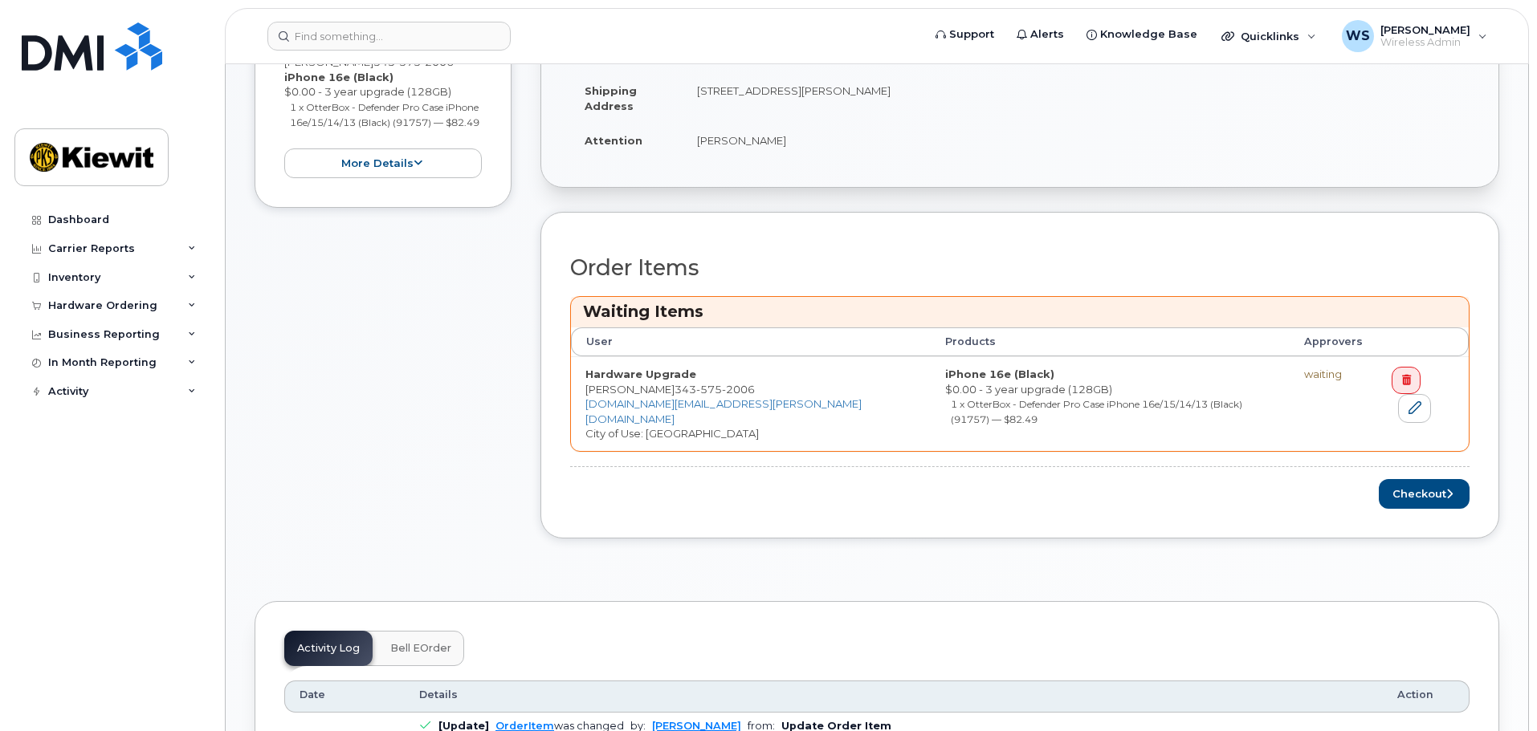
scroll to position [562, 0]
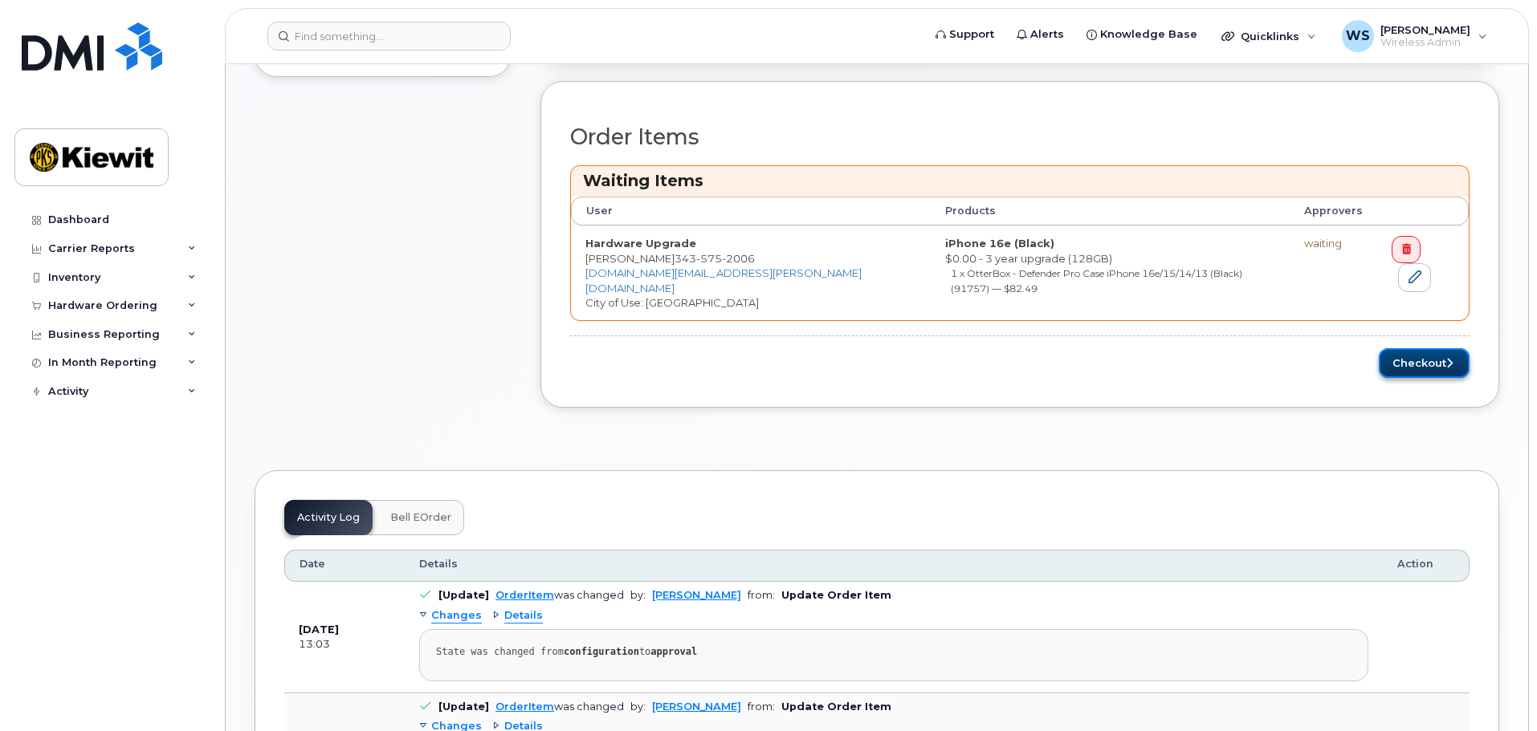
click at [1430, 348] on button "Checkout" at bounding box center [1423, 363] width 91 height 30
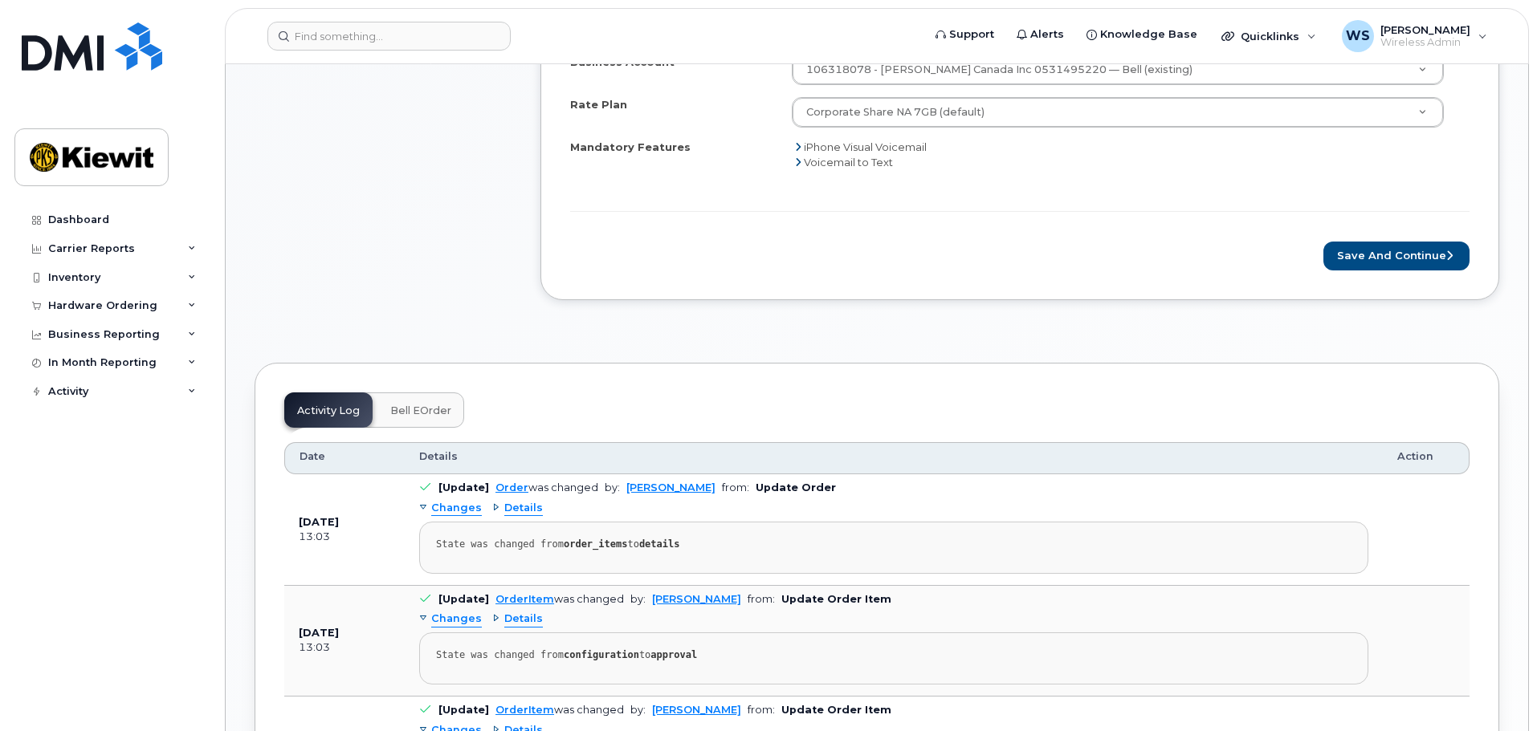
scroll to position [723, 0]
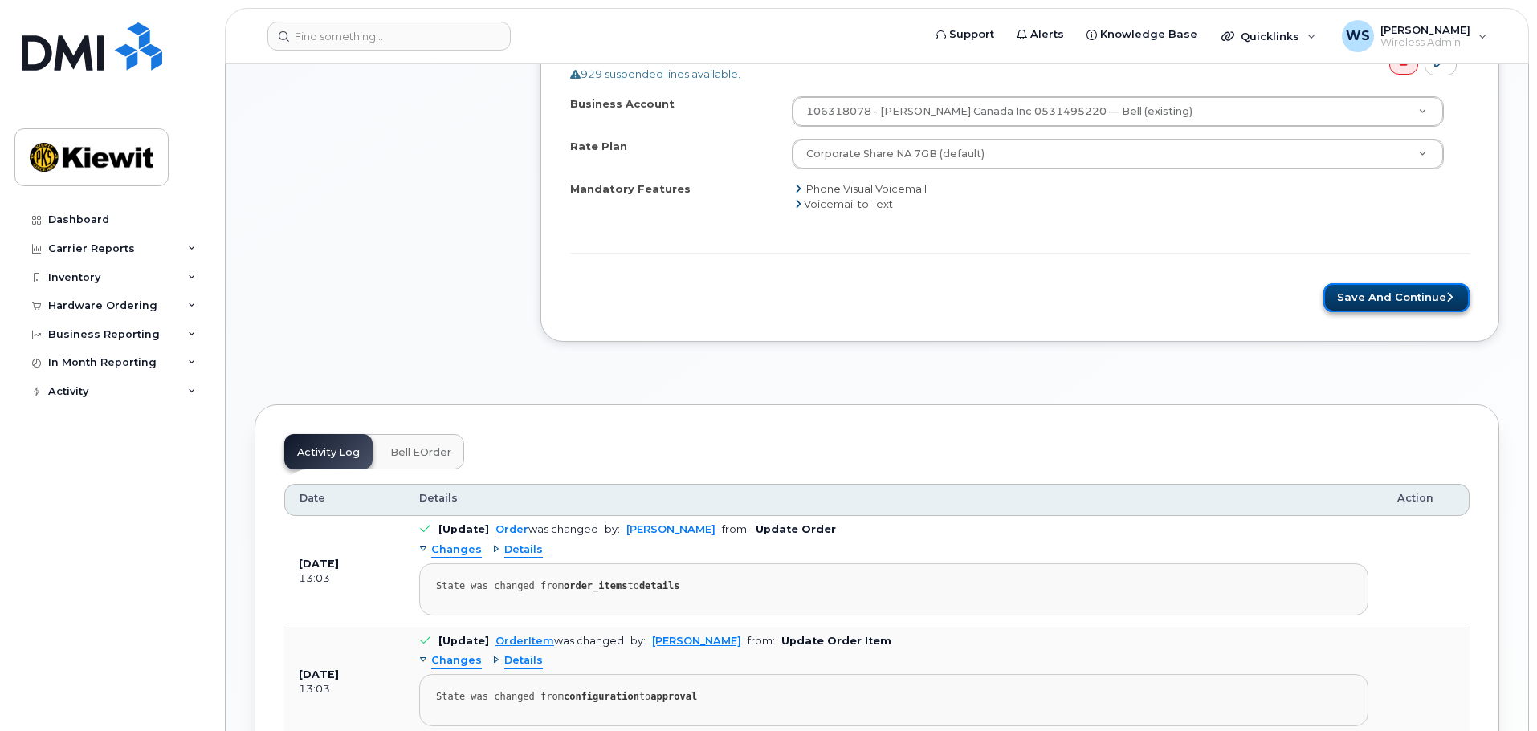
click at [1388, 291] on button "Save and Continue" at bounding box center [1396, 298] width 146 height 30
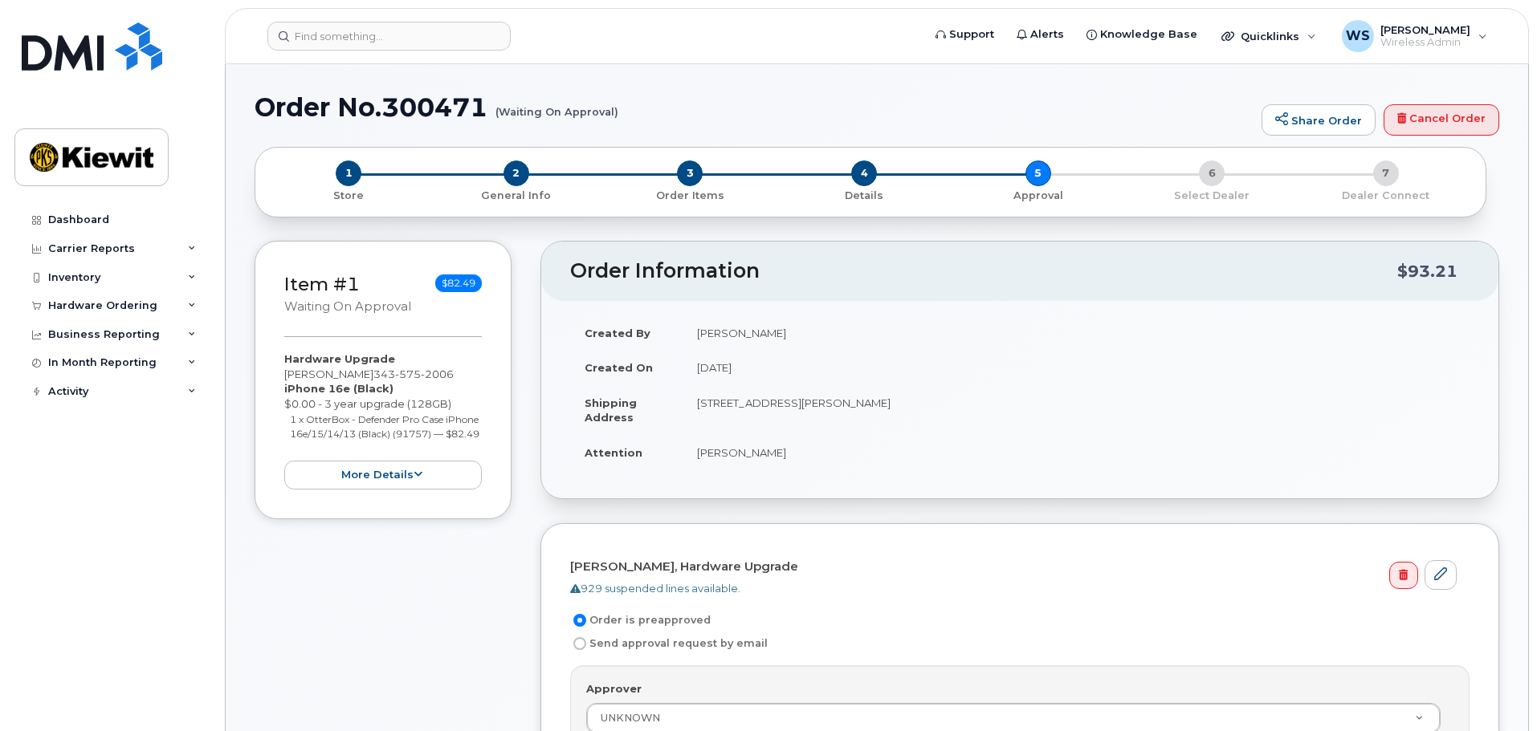
click at [417, 93] on h1 "Order No.300471 (Waiting On Approval)" at bounding box center [753, 107] width 999 height 28
click at [417, 94] on h1 "Order No.300471 (Waiting On Approval)" at bounding box center [753, 107] width 999 height 28
copy h1 "300471"
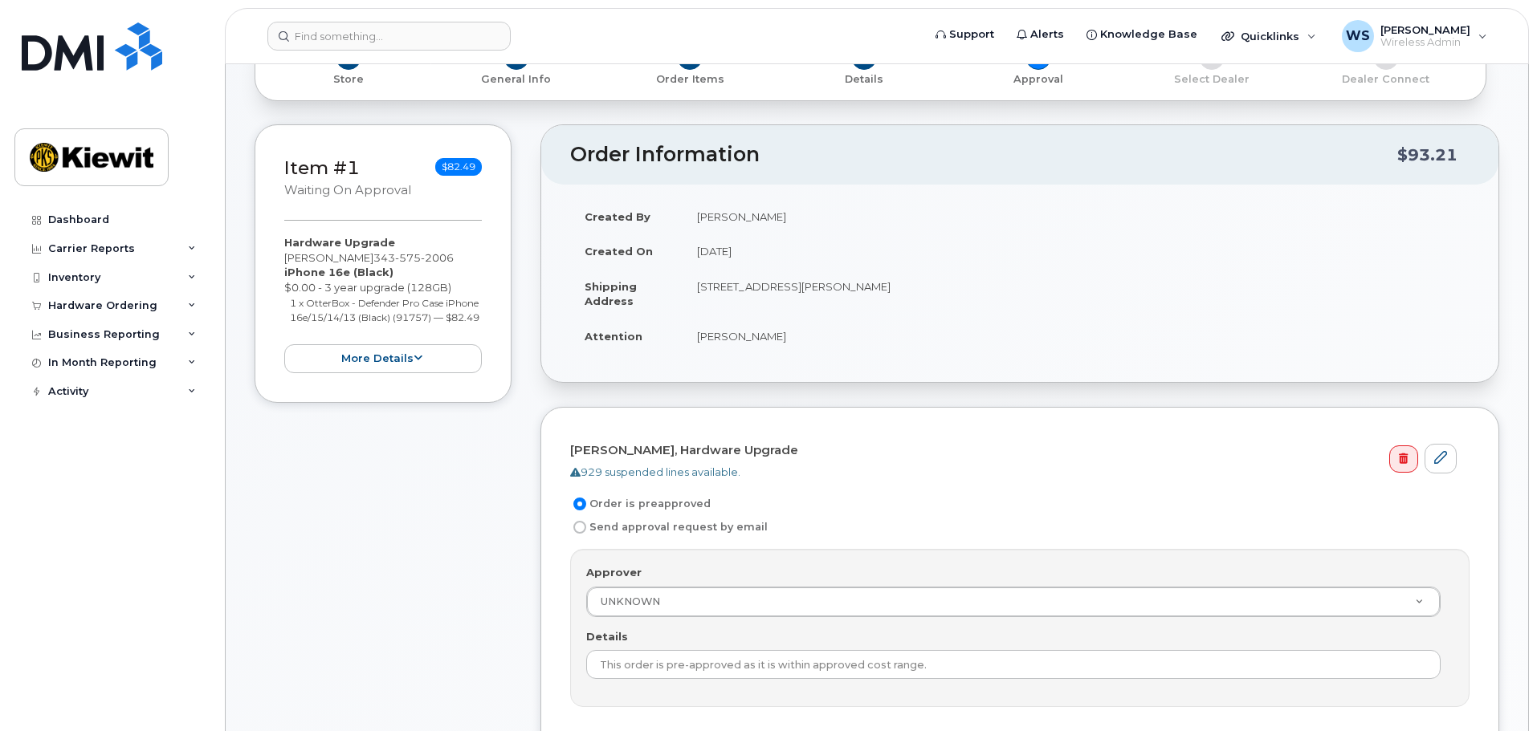
scroll to position [401, 0]
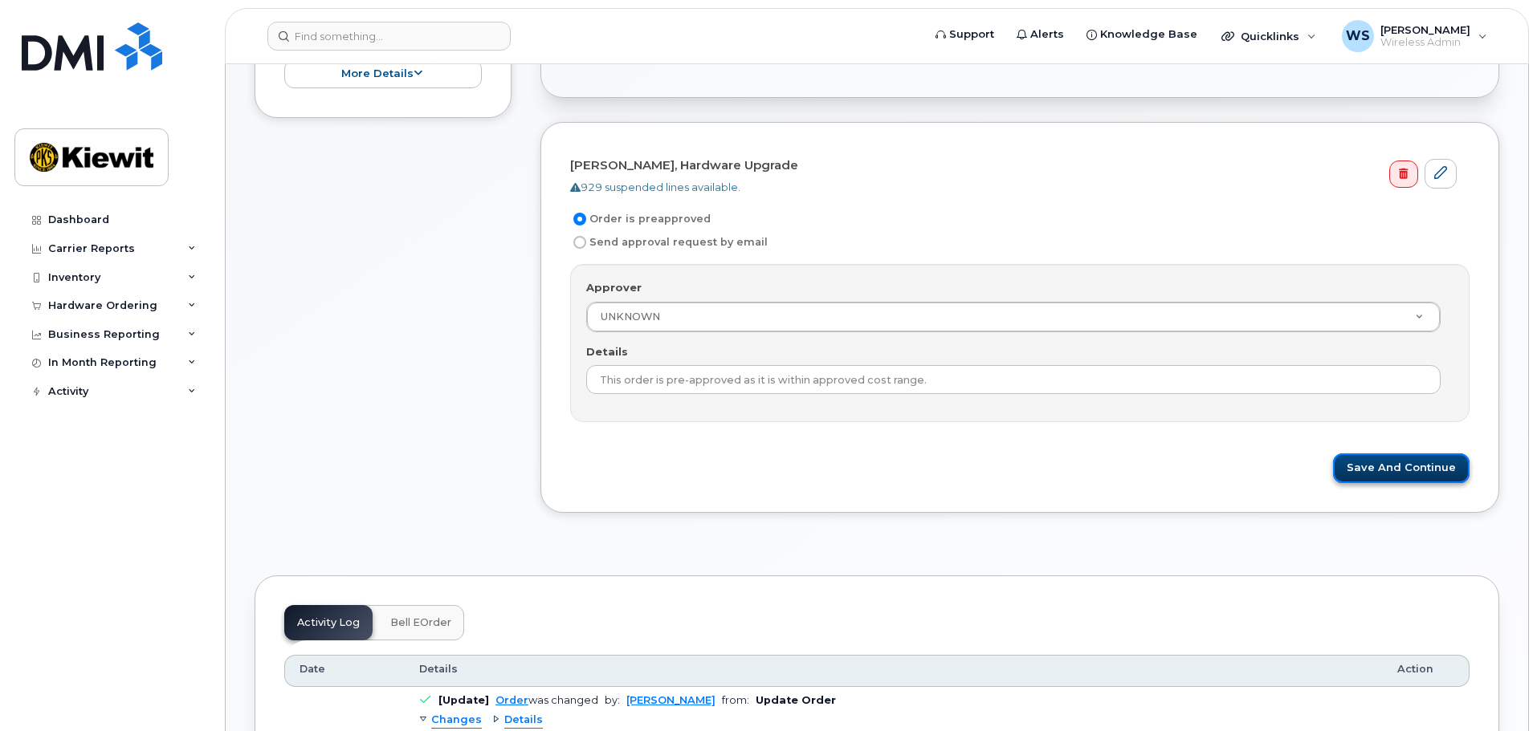
click at [1382, 462] on button "Save and Continue" at bounding box center [1401, 469] width 136 height 30
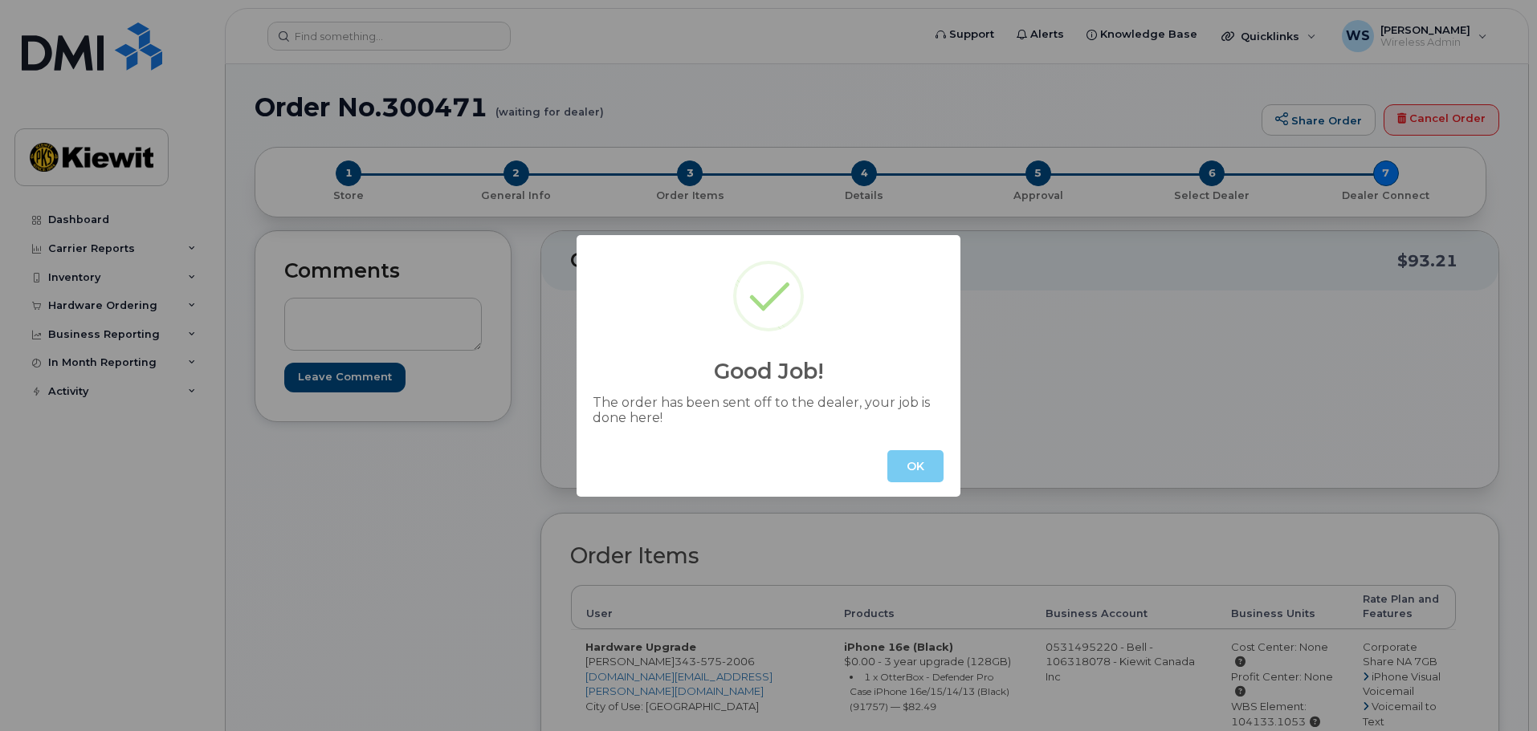
click at [921, 471] on button "OK" at bounding box center [915, 466] width 56 height 32
